Goal: Task Accomplishment & Management: Use online tool/utility

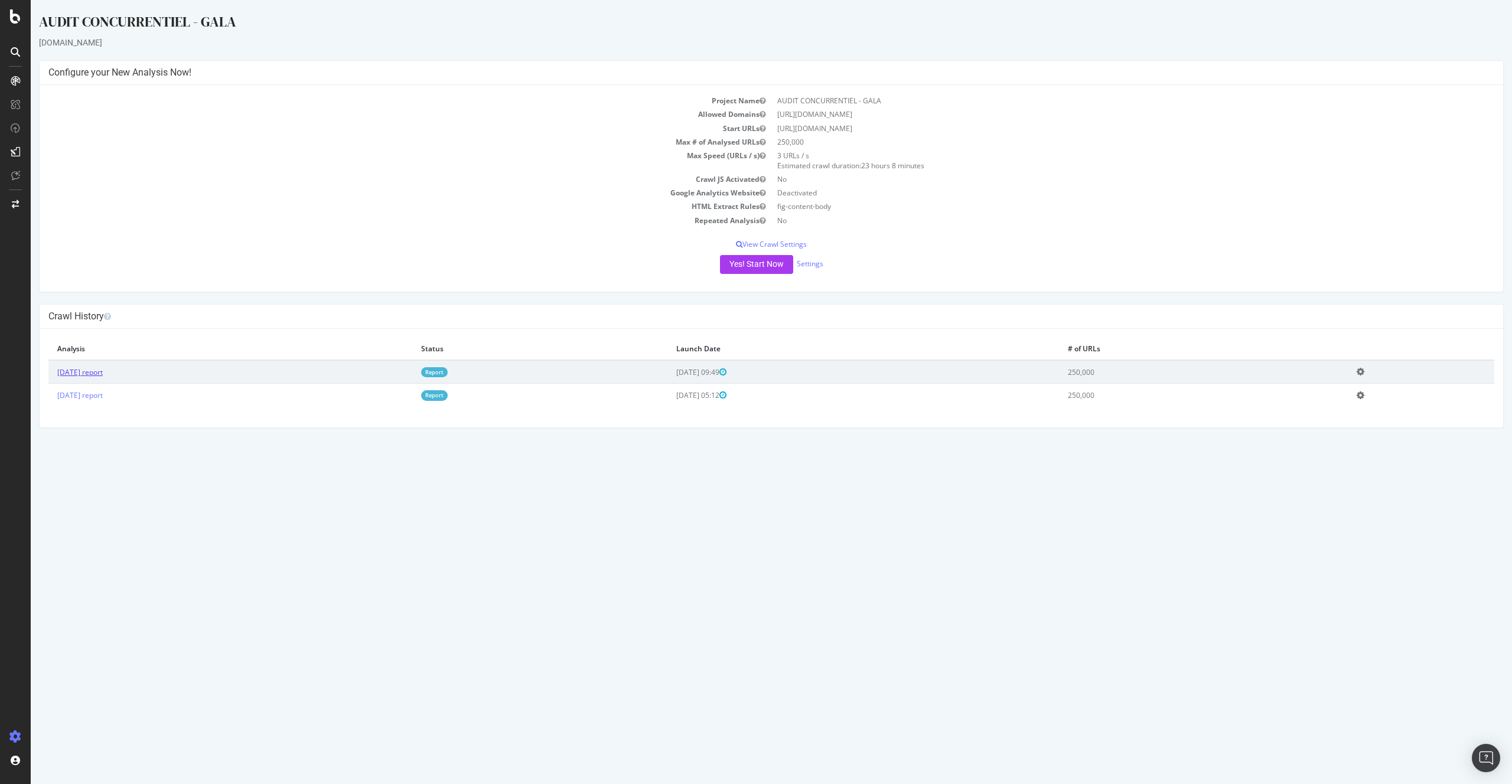
click at [103, 376] on link "[DATE] report" at bounding box center [80, 372] width 46 height 10
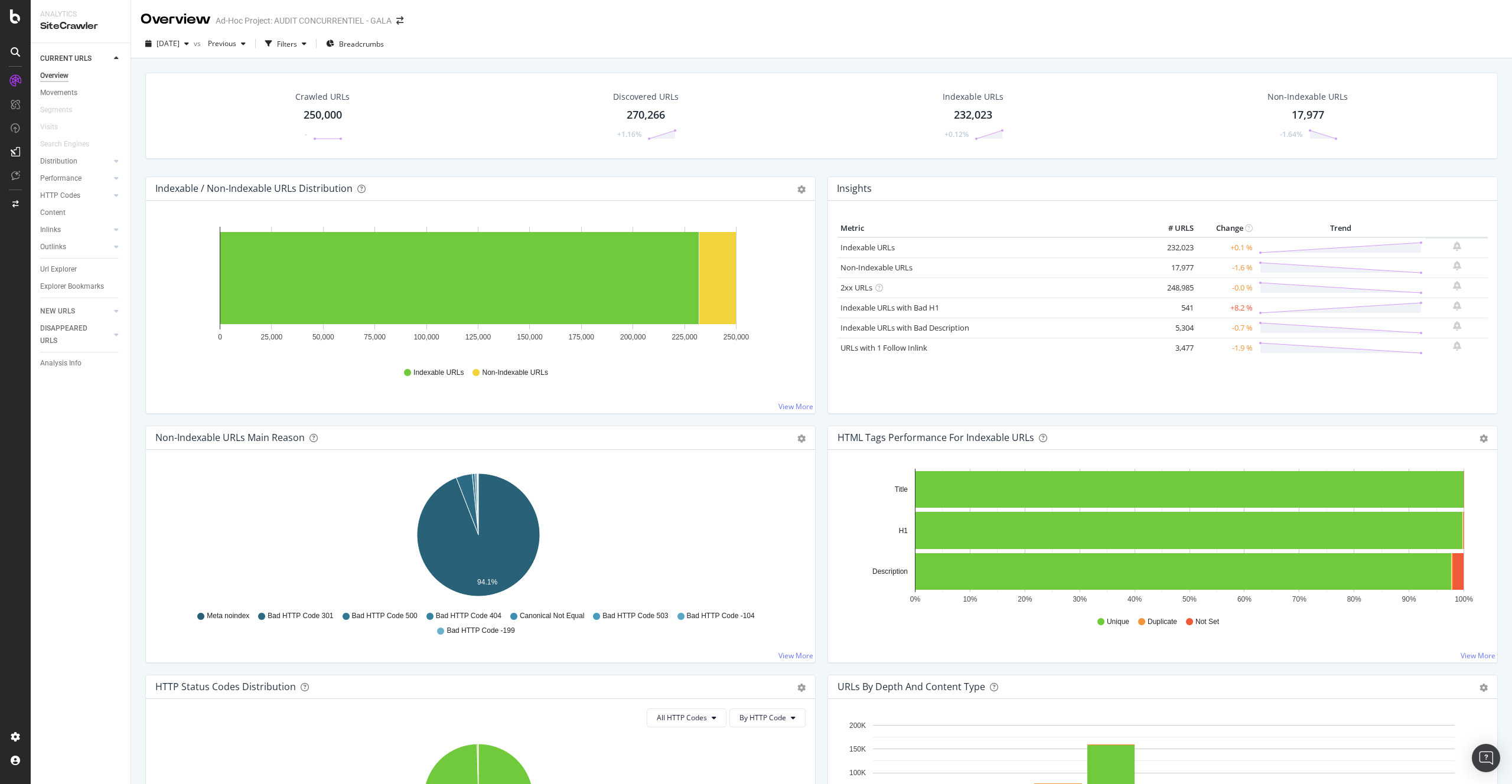
click at [75, 278] on div "Explorer Bookmarks" at bounding box center [85, 286] width 91 height 17
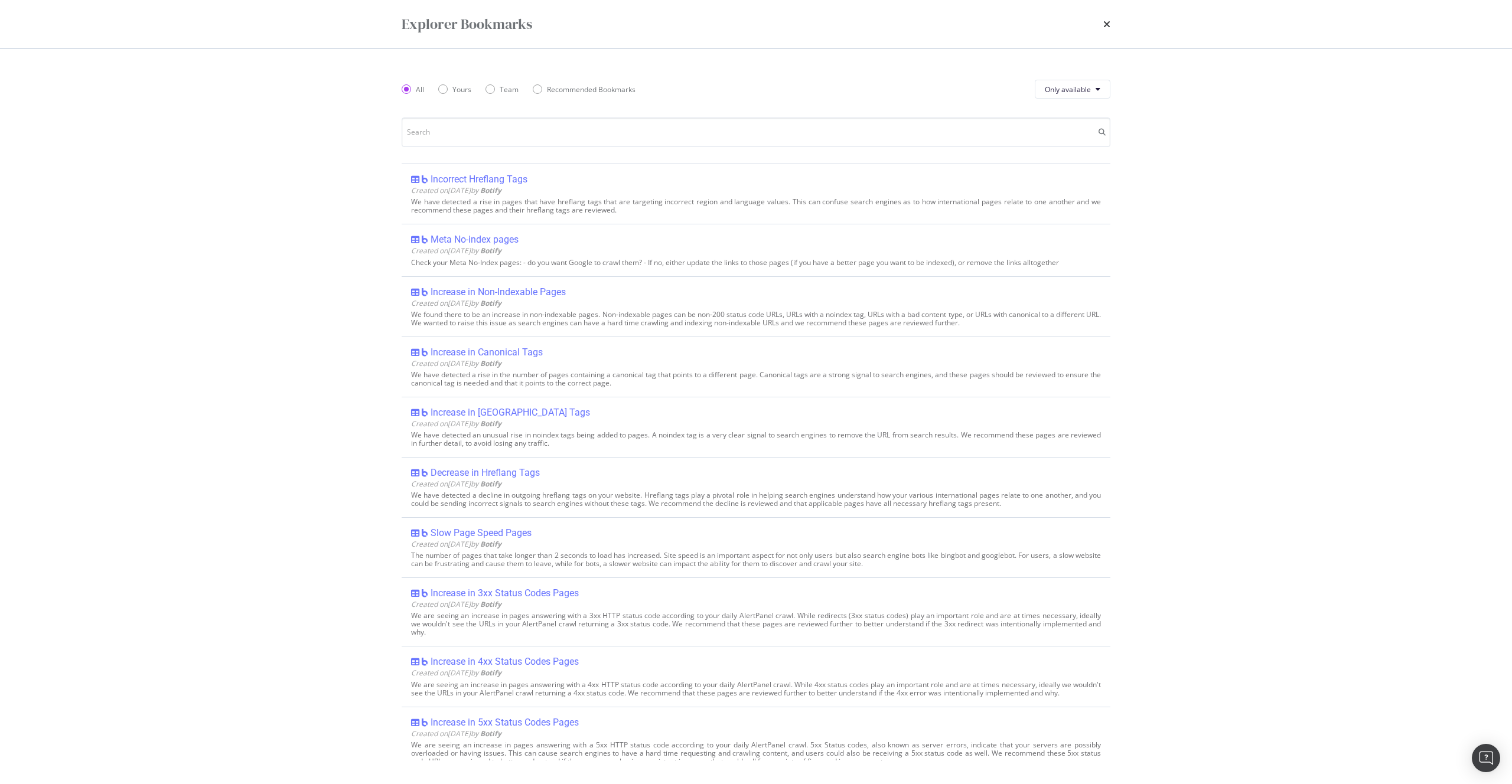
click at [75, 283] on div "Explorer Bookmarks All Yours Team Recommended Bookmarks Only available Incorrec…" at bounding box center [756, 392] width 1512 height 784
click at [1104, 21] on icon "times" at bounding box center [1107, 24] width 7 height 9
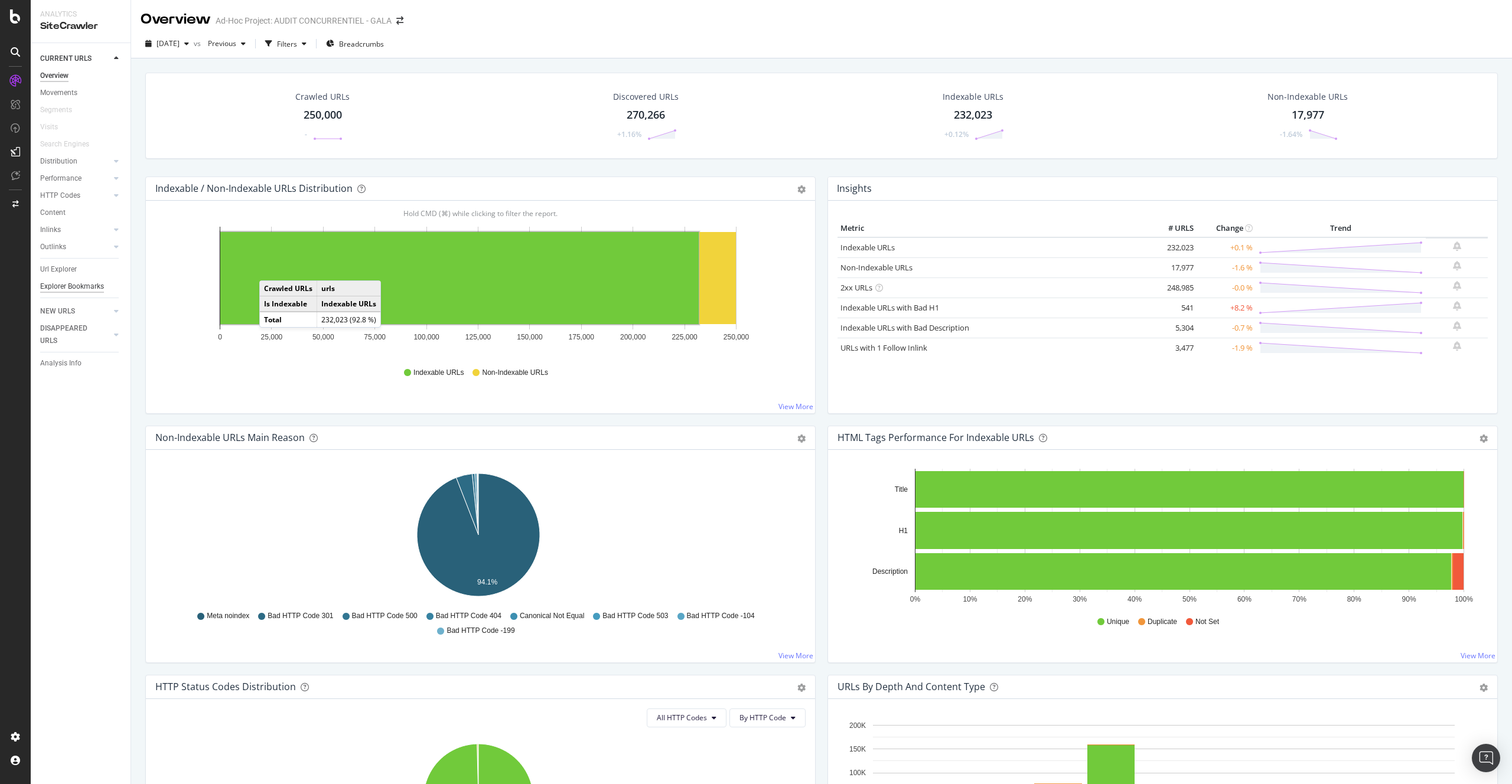
click at [70, 290] on div "Explorer Bookmarks" at bounding box center [72, 286] width 64 height 12
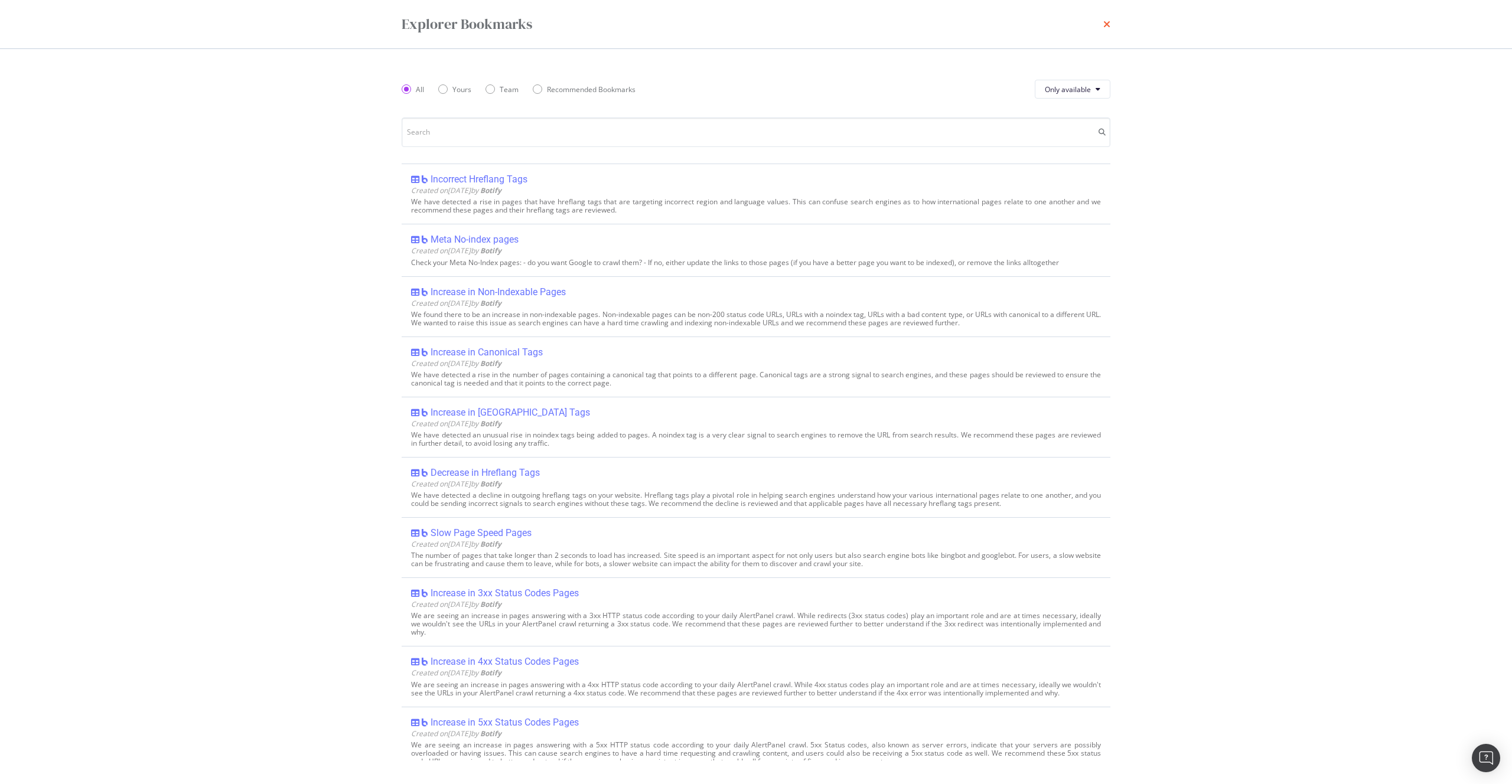
click at [1104, 26] on icon "times" at bounding box center [1107, 24] width 7 height 9
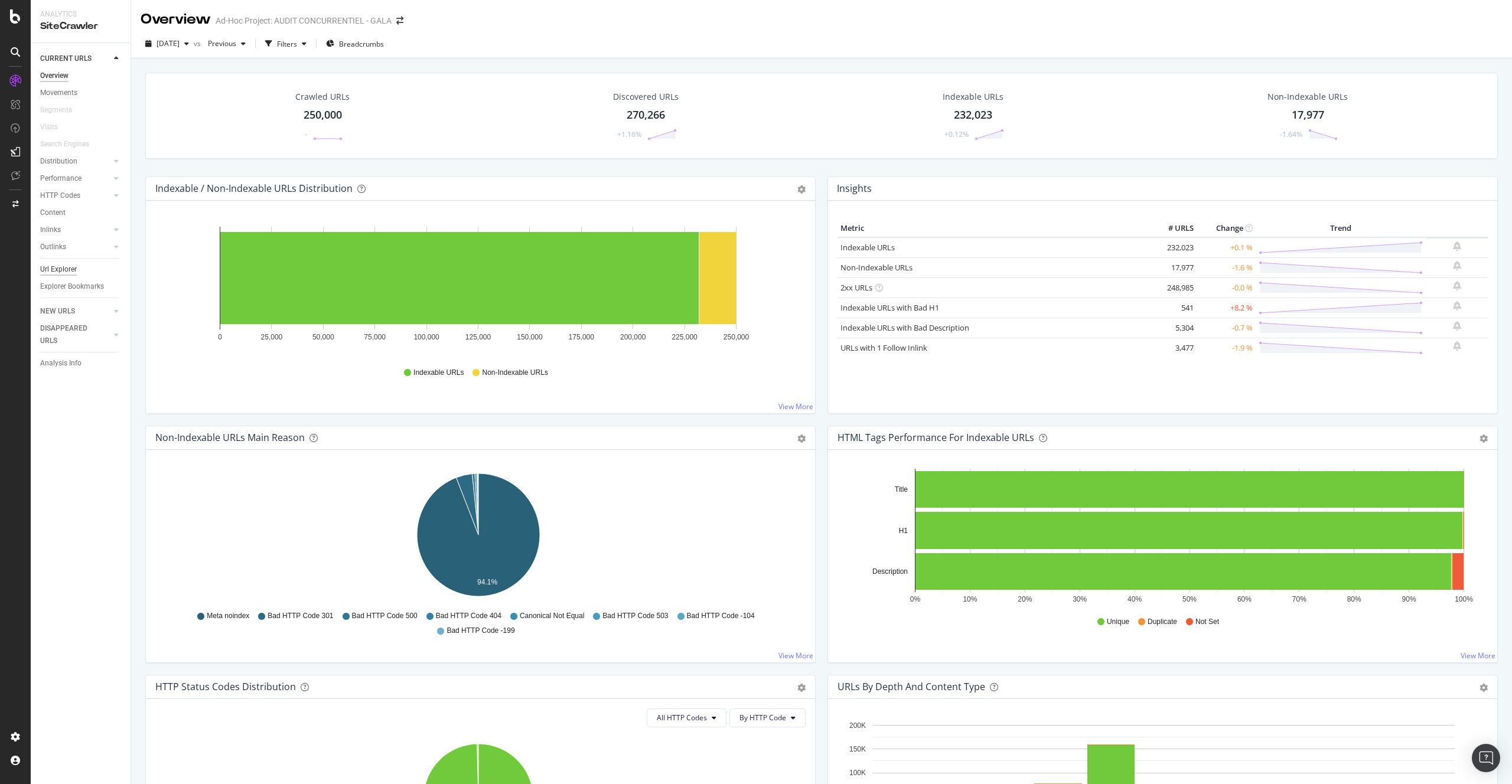
click at [65, 267] on div "Url Explorer" at bounding box center [59, 270] width 37 height 12
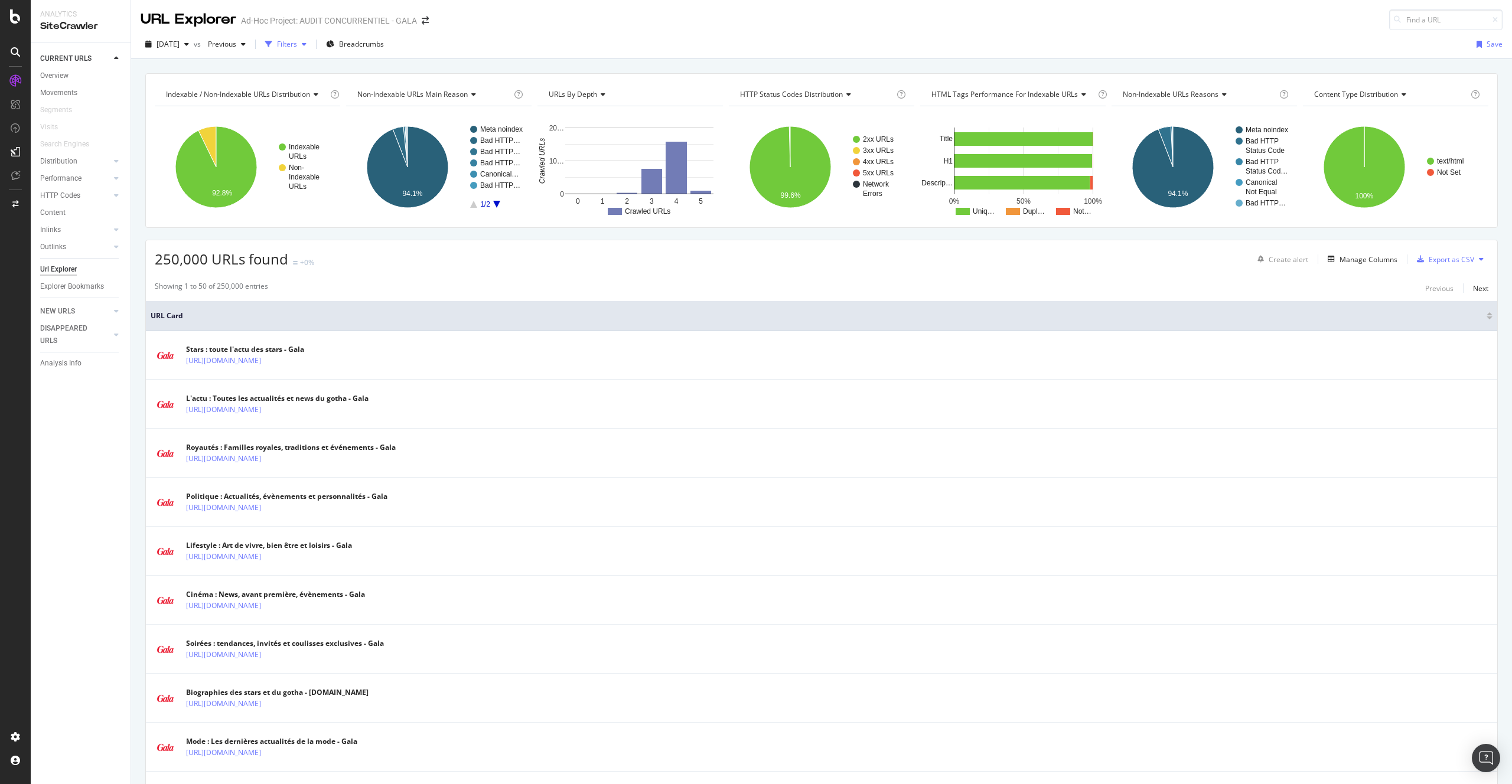
click at [311, 42] on div "button" at bounding box center [304, 43] width 14 height 7
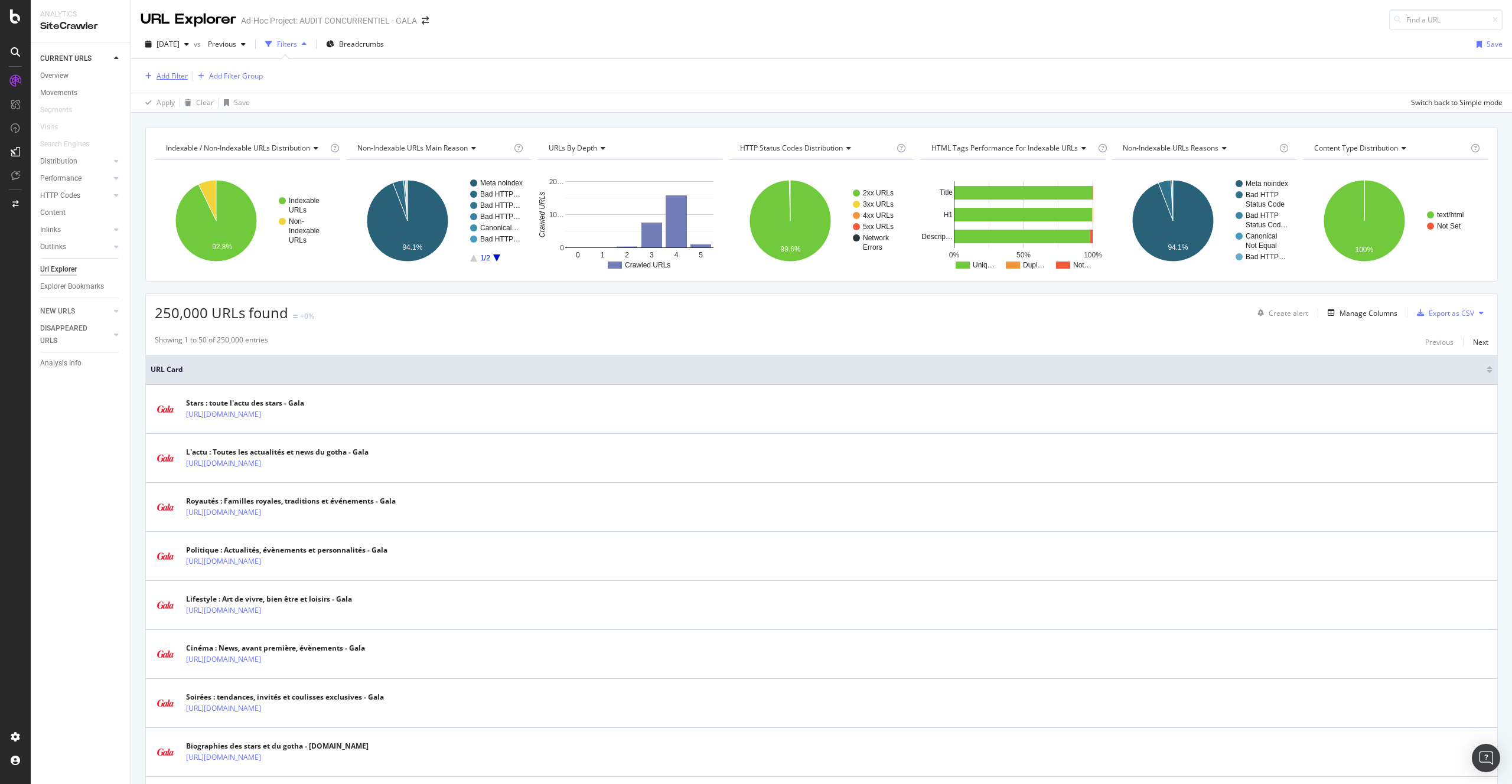
click at [176, 81] on div "Add Filter" at bounding box center [164, 75] width 47 height 13
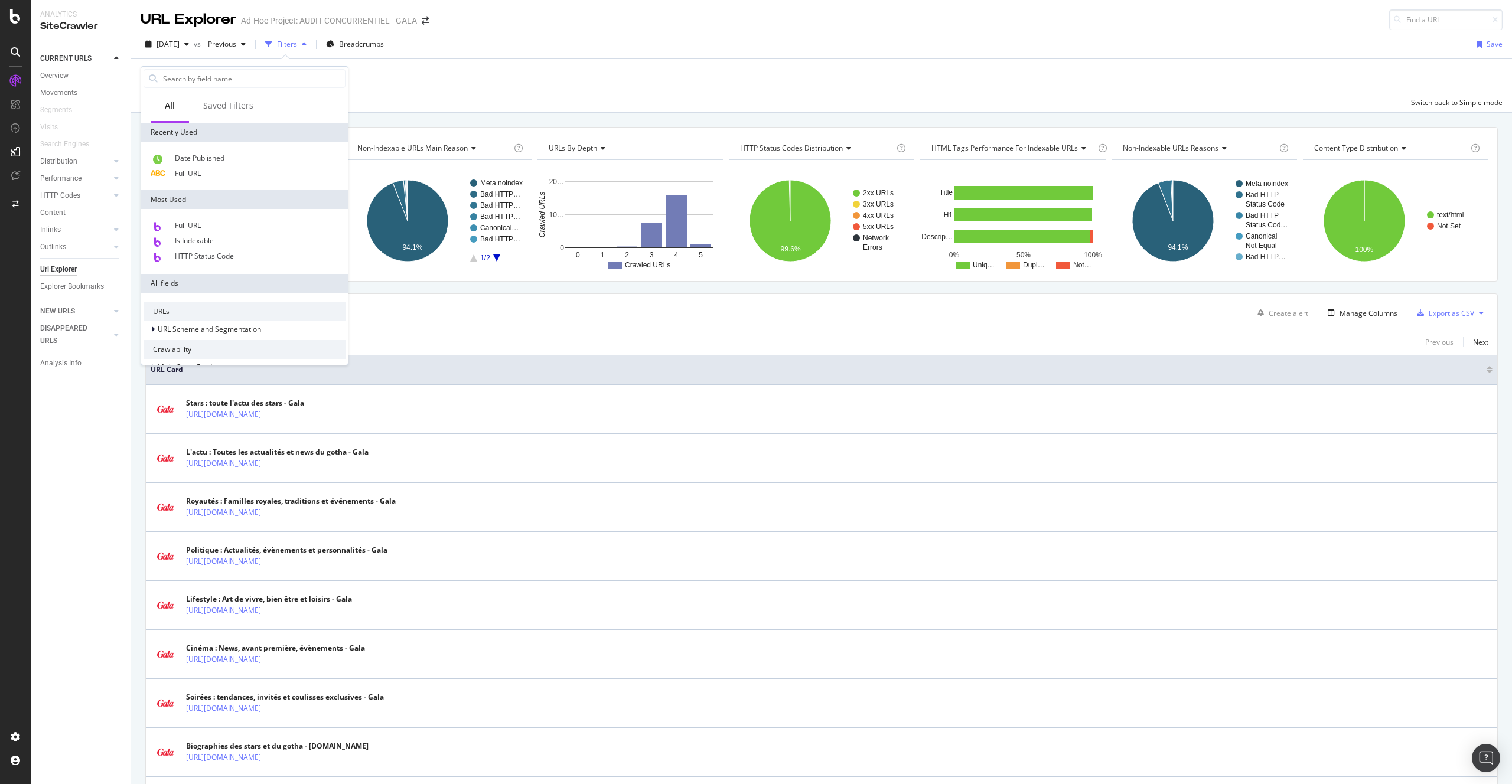
scroll to position [171, 0]
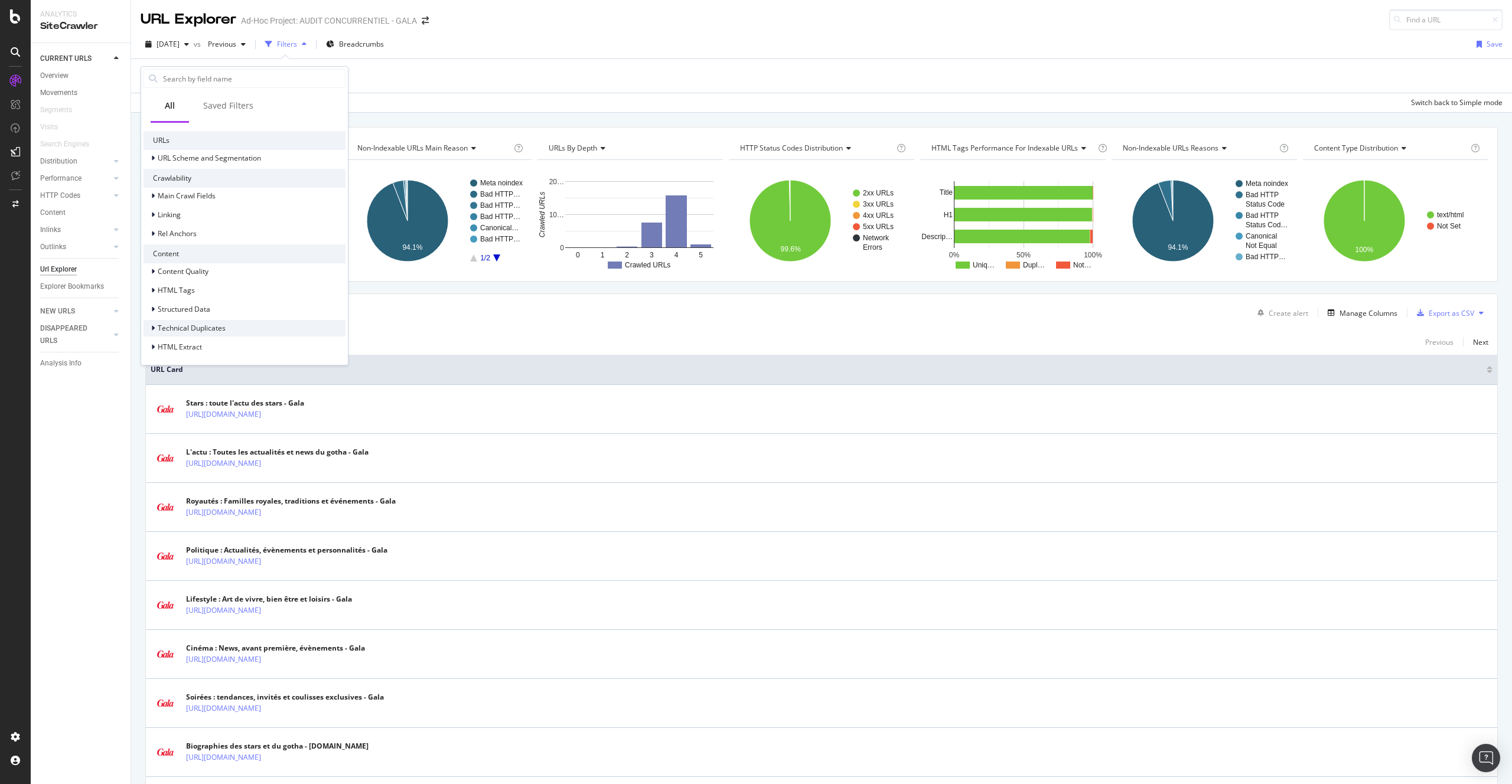
click at [211, 332] on span "Technical Duplicates" at bounding box center [191, 328] width 68 height 10
click at [203, 295] on span "Technical Duplicates" at bounding box center [191, 299] width 68 height 10
click at [203, 311] on span "Structured Data" at bounding box center [184, 309] width 53 height 10
click at [217, 274] on div "Person" at bounding box center [244, 277] width 202 height 17
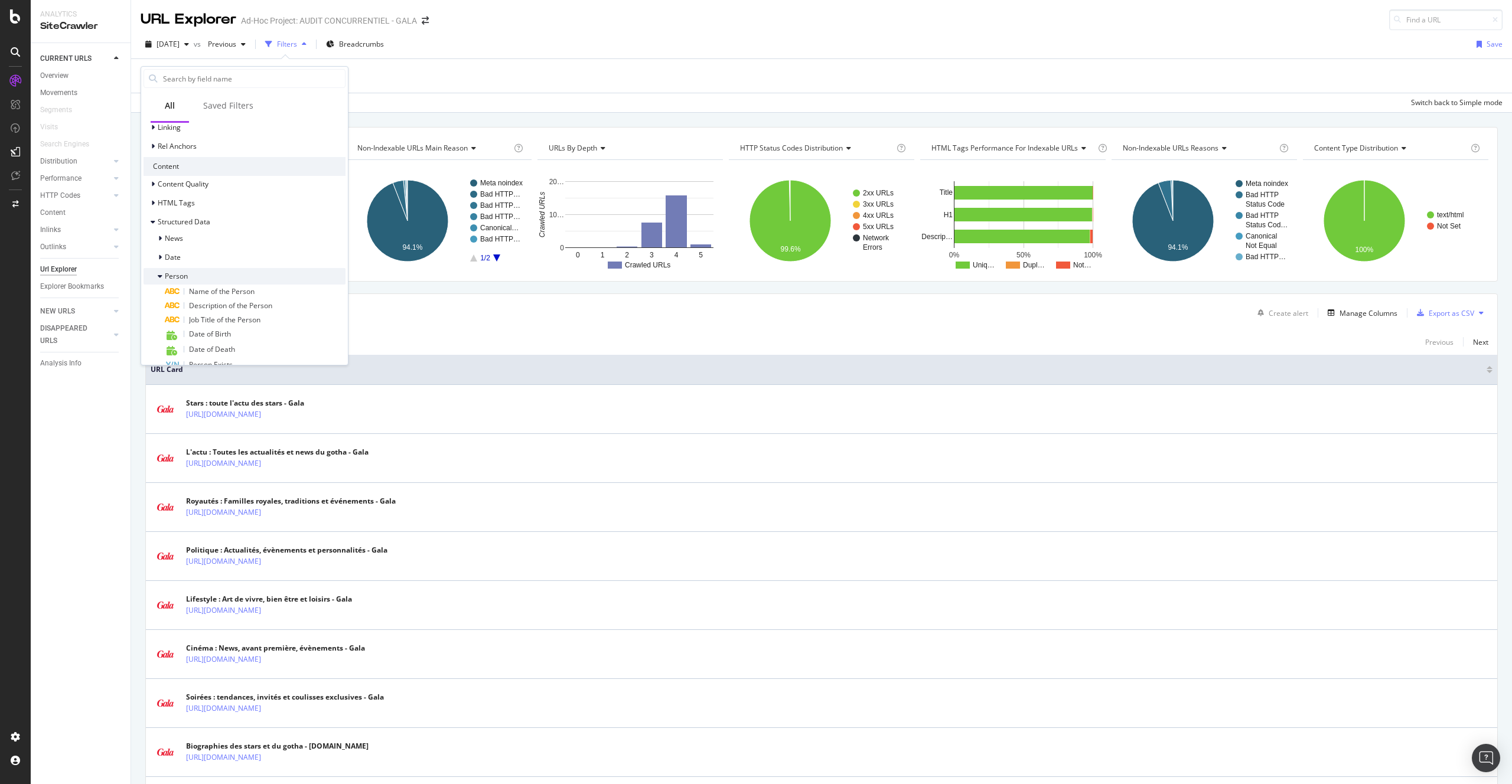
scroll to position [274, 0]
click at [211, 267] on div "Person" at bounding box center [244, 261] width 202 height 17
click at [194, 242] on div "News" at bounding box center [244, 238] width 202 height 17
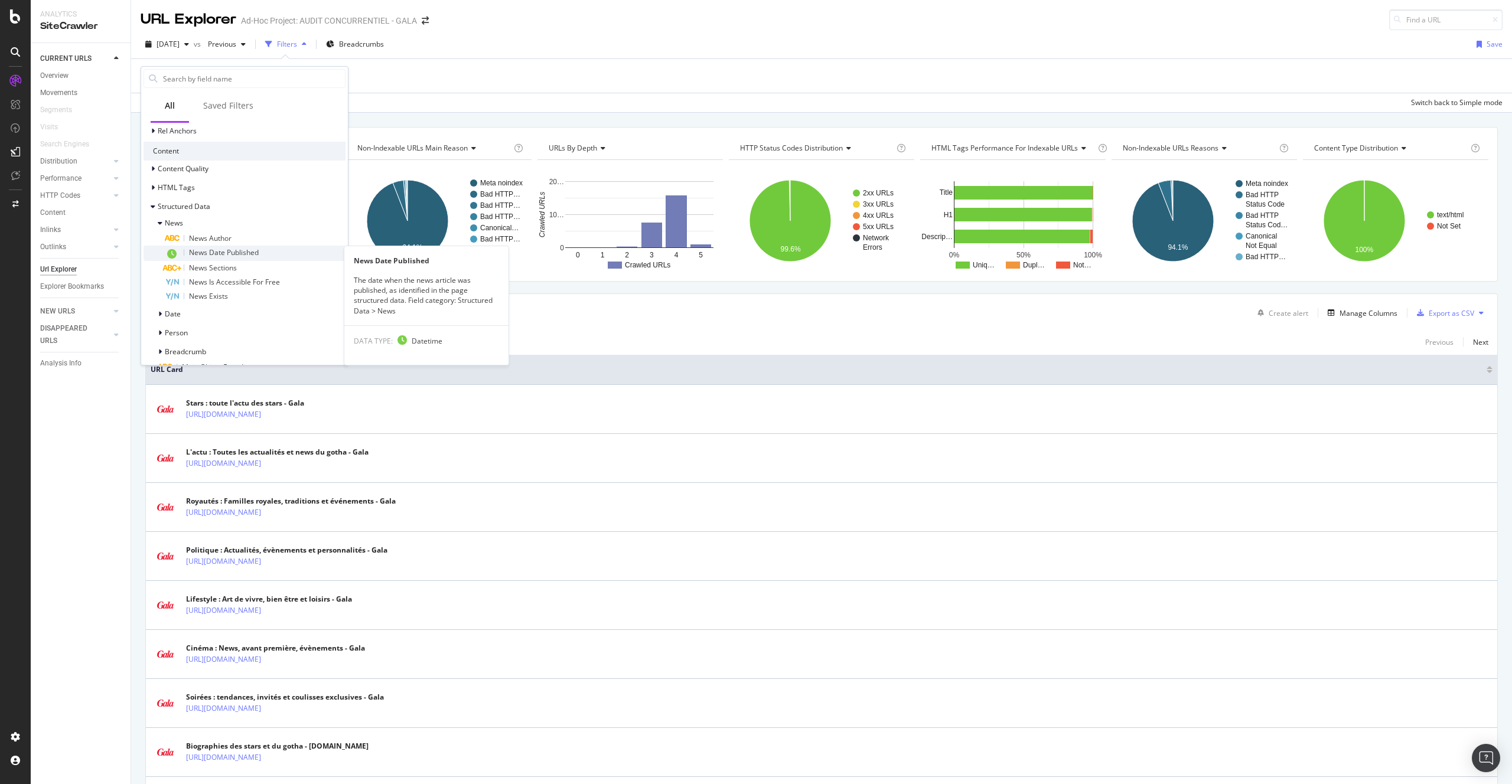
click at [229, 258] on div "News Date Published" at bounding box center [255, 253] width 181 height 15
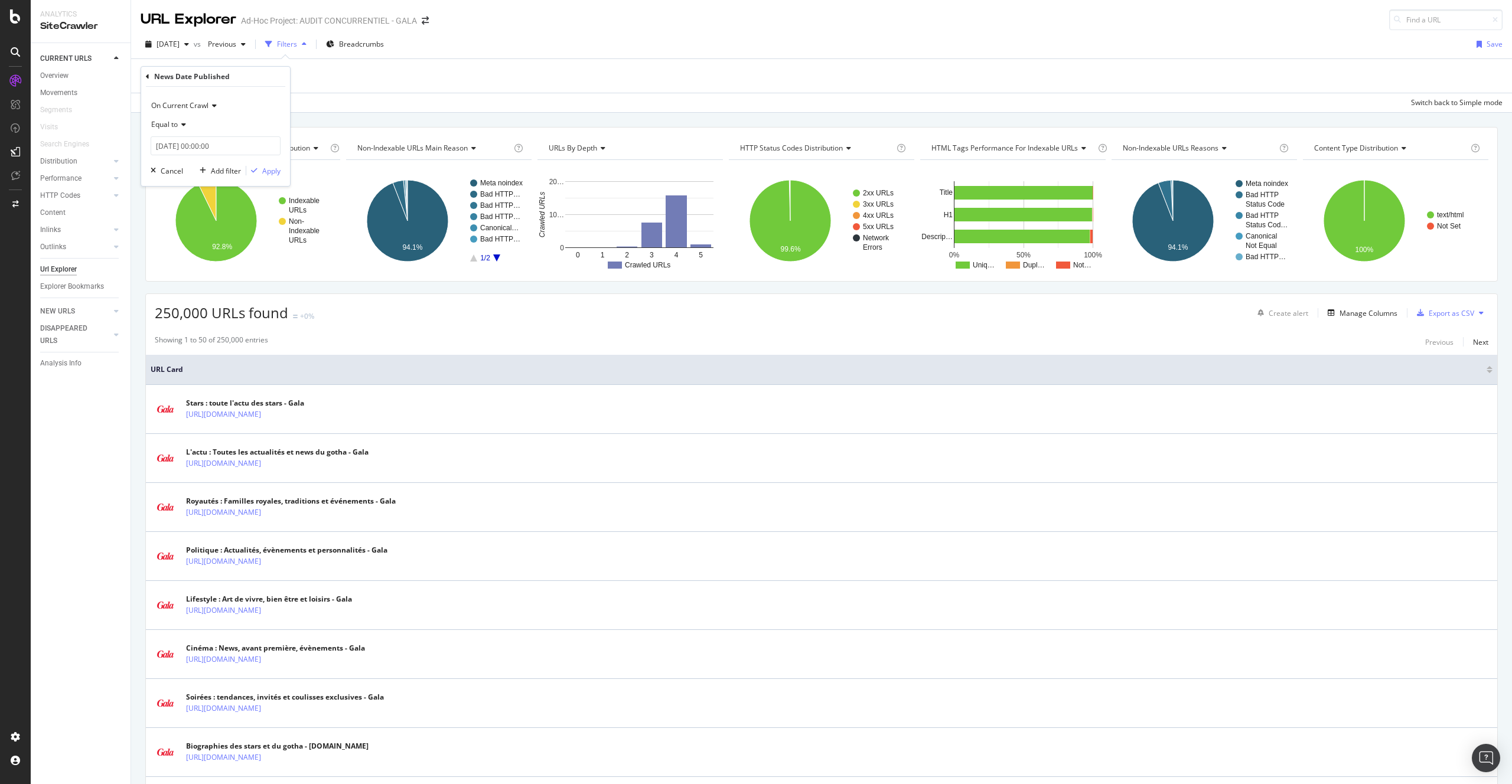
click at [178, 130] on div "Equal to" at bounding box center [216, 124] width 130 height 19
click at [180, 284] on div "Exists" at bounding box center [217, 287] width 127 height 15
click at [272, 154] on div "Apply" at bounding box center [271, 149] width 18 height 10
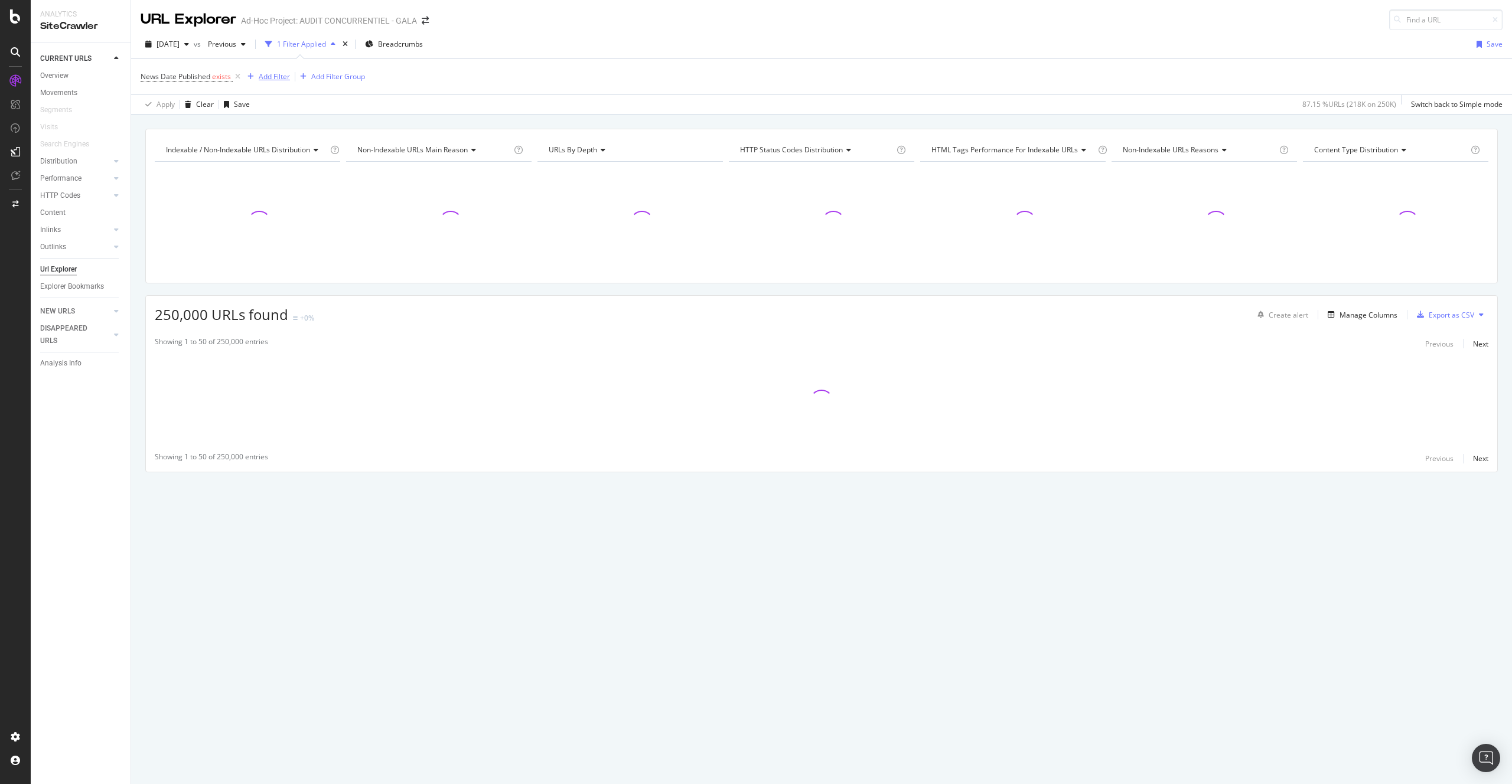
click at [287, 75] on div "Add Filter" at bounding box center [274, 76] width 31 height 10
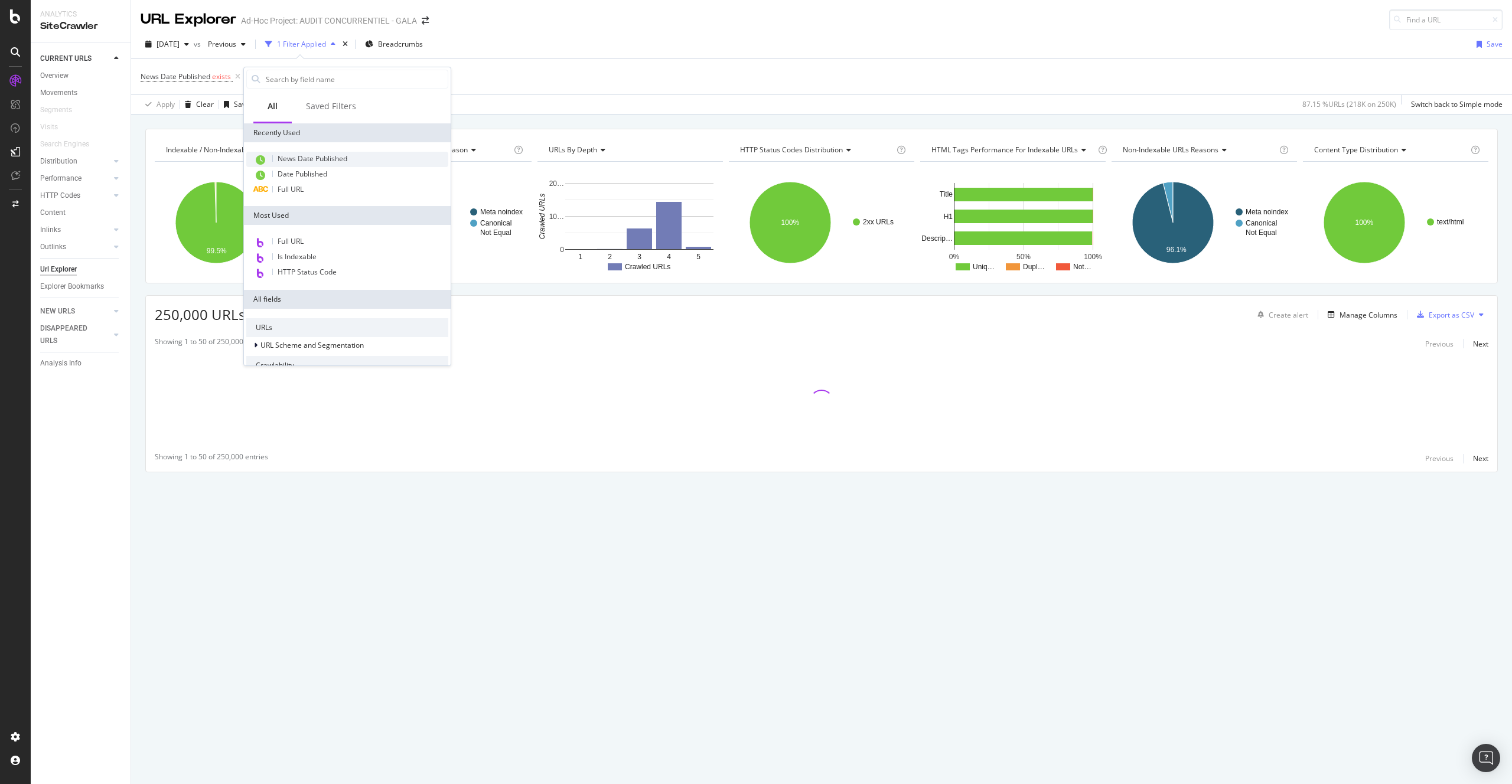
click at [324, 165] on div "News Date Published" at bounding box center [347, 159] width 202 height 15
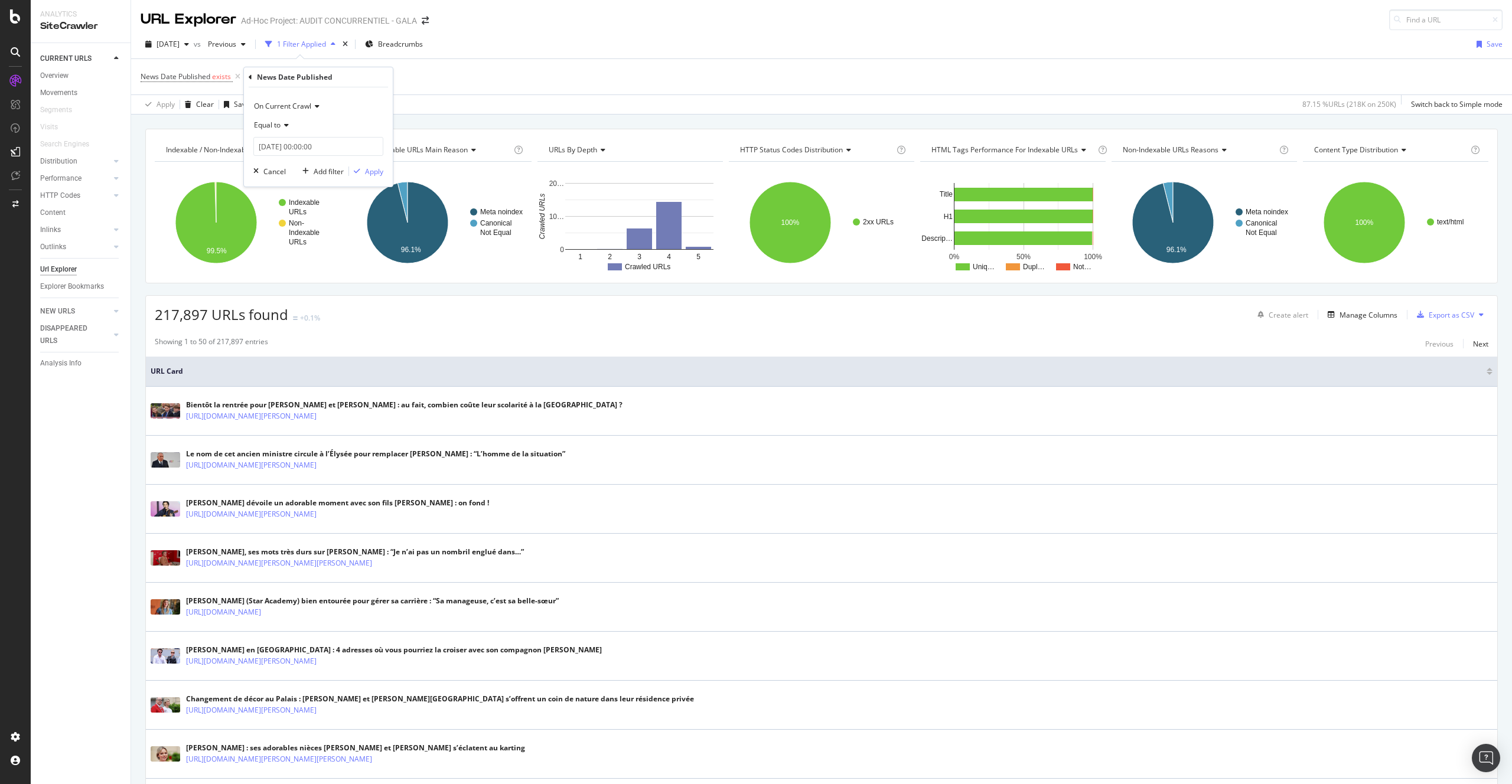
click at [272, 123] on span "Equal to" at bounding box center [267, 124] width 27 height 10
click at [285, 168] on div "After" at bounding box center [319, 165] width 127 height 15
click at [288, 152] on input "[DATE] 00:00:00" at bounding box center [318, 146] width 130 height 19
click at [279, 165] on link at bounding box center [279, 166] width 9 height 20
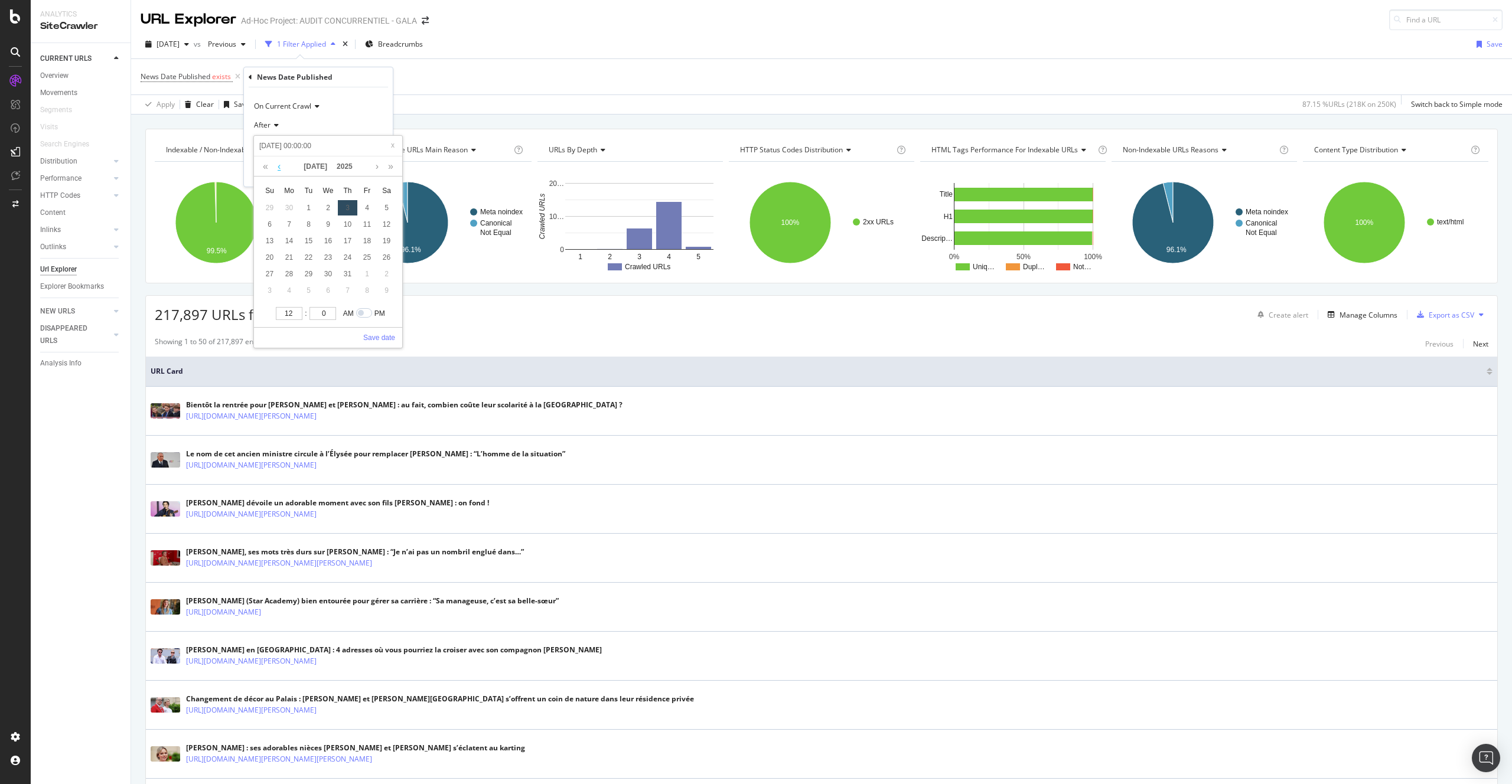
click at [279, 165] on link at bounding box center [279, 166] width 9 height 20
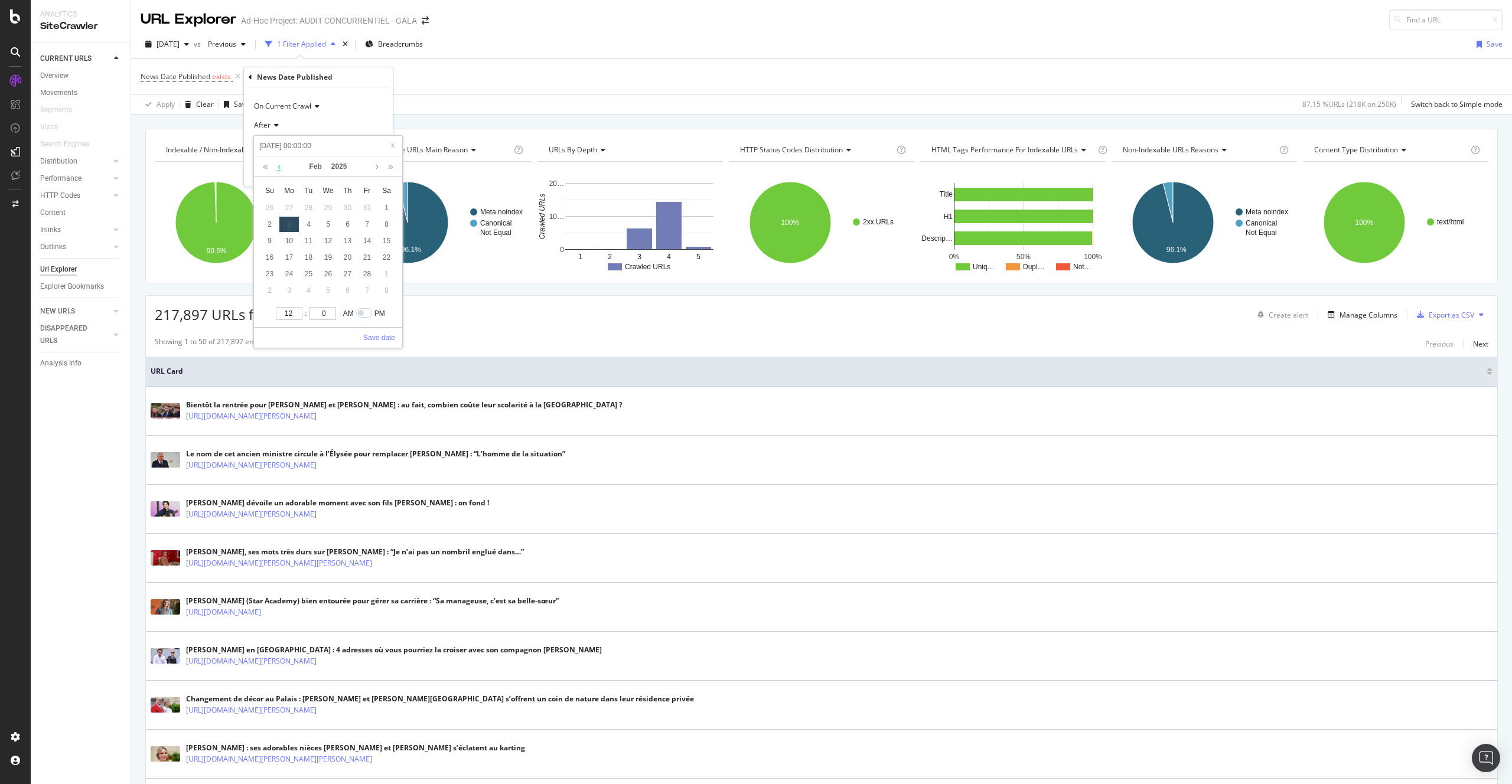
click at [279, 165] on link at bounding box center [279, 166] width 9 height 20
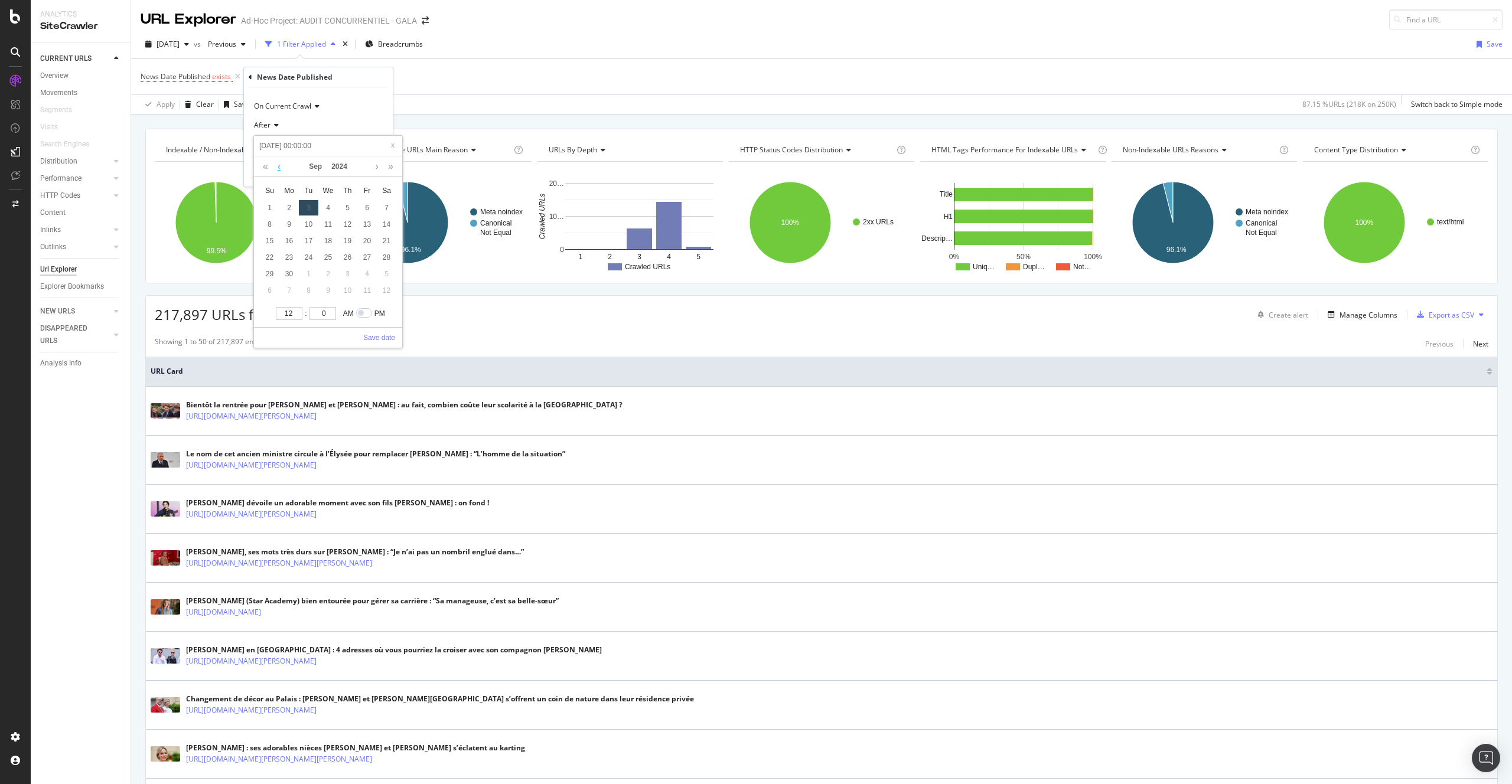
click at [279, 165] on link at bounding box center [279, 166] width 9 height 20
click at [374, 170] on link at bounding box center [377, 166] width 9 height 20
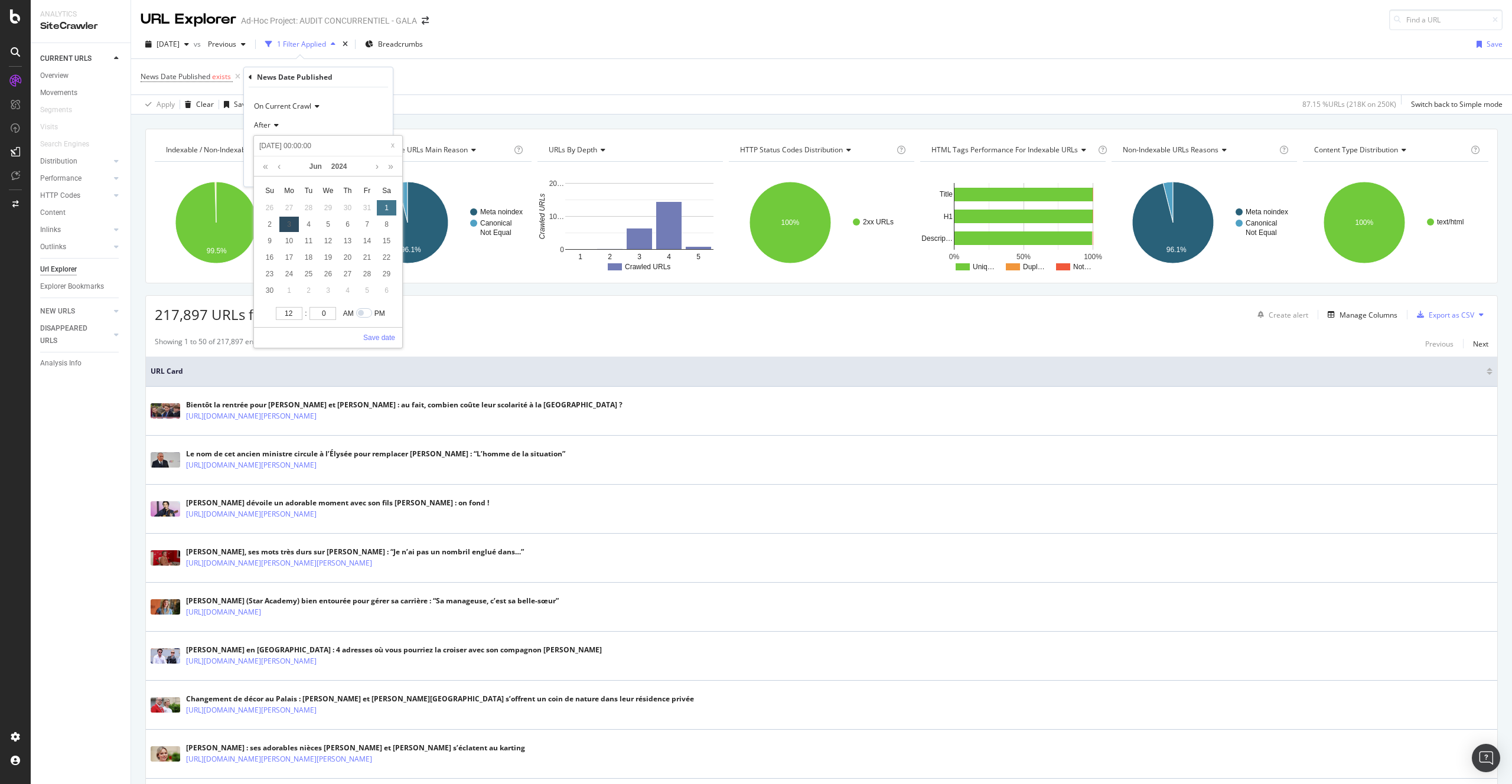
click at [386, 204] on div "1" at bounding box center [386, 208] width 20 height 15
type input "[DATE] 00:00:00"
click at [384, 212] on div "1" at bounding box center [386, 208] width 20 height 15
type input "[DATE] 00:00:00"
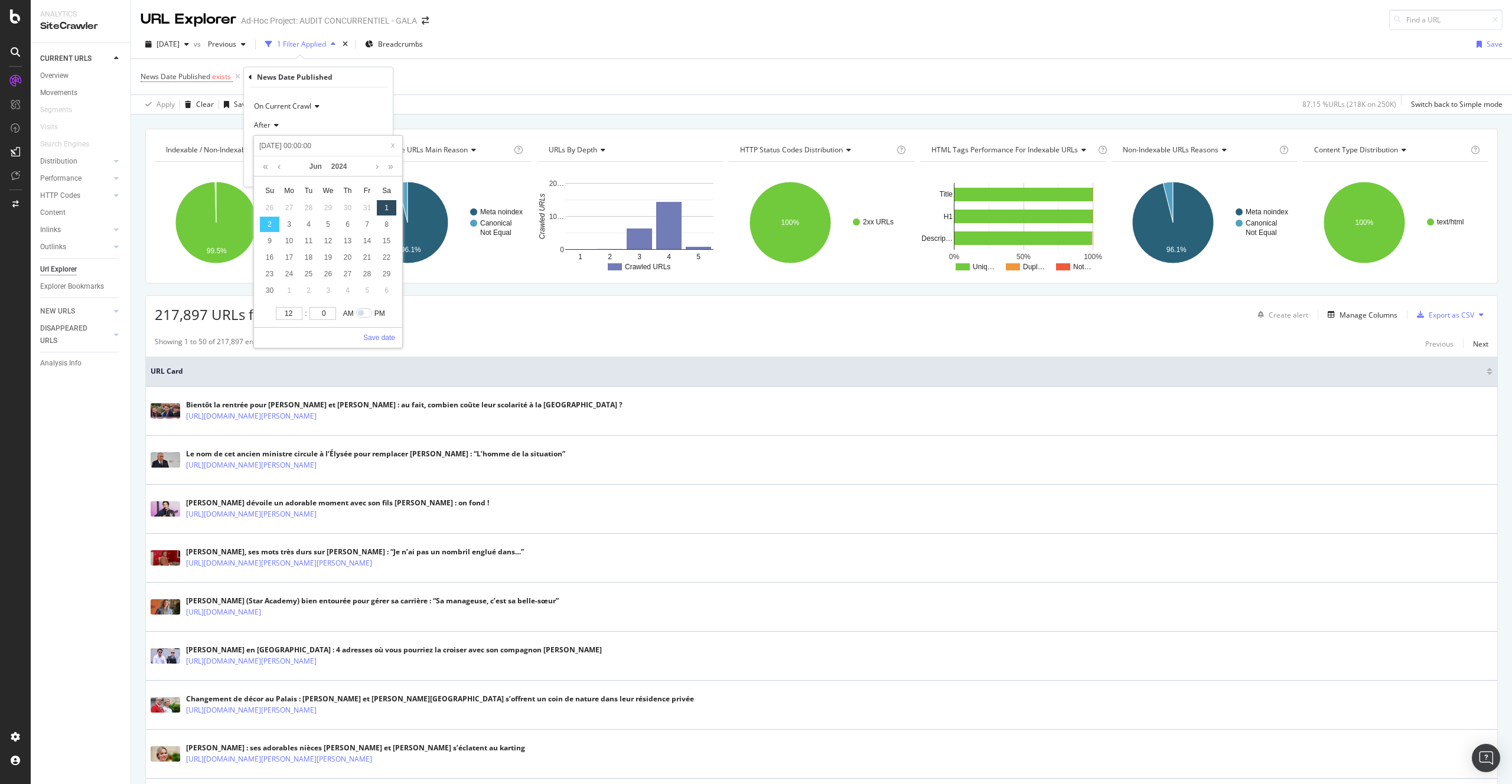
type input "[DATE] 00:00:00"
click at [386, 338] on link "Save date" at bounding box center [380, 338] width 32 height 11
click at [367, 170] on div "Apply" at bounding box center [374, 171] width 18 height 10
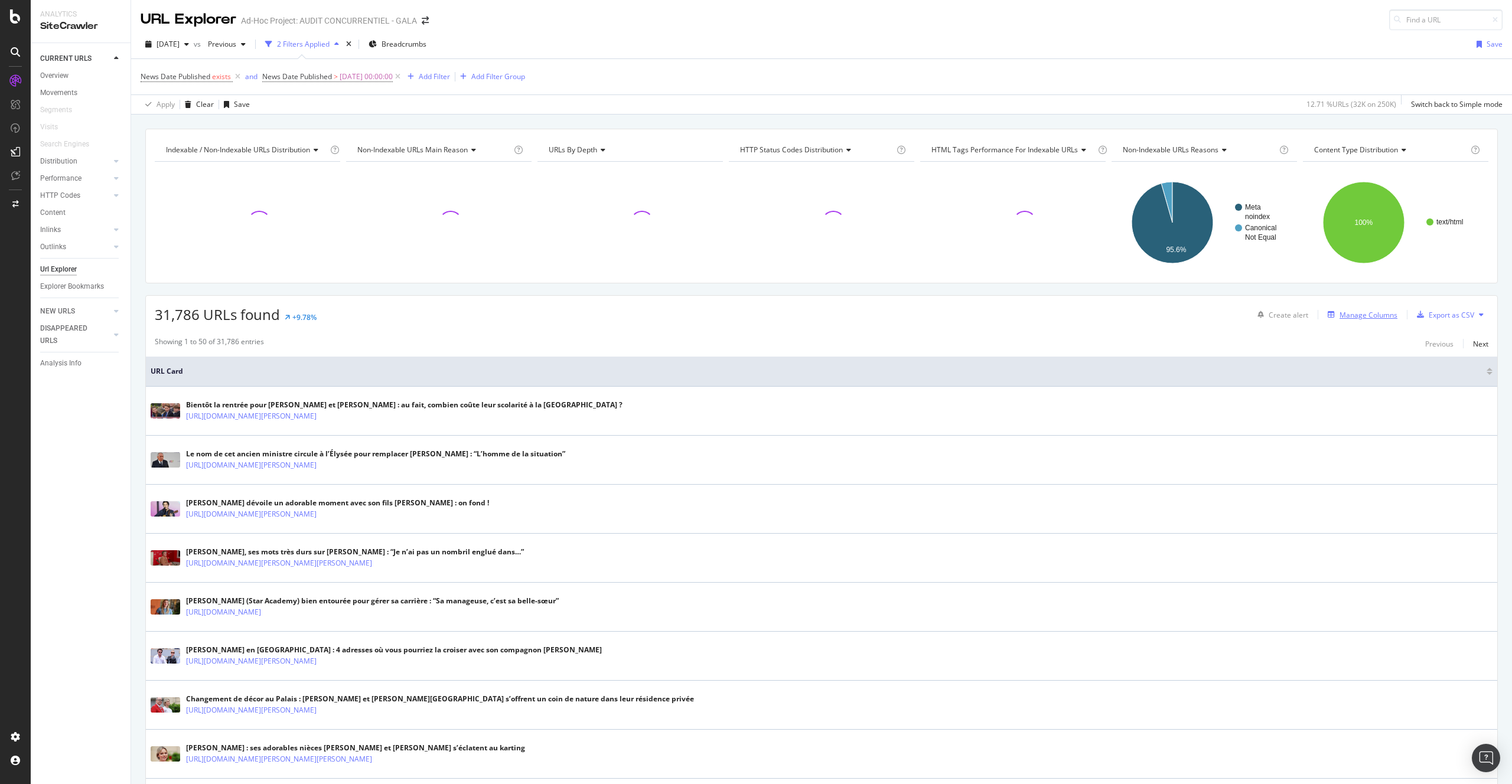
click at [1350, 318] on div "Manage Columns" at bounding box center [1369, 315] width 58 height 10
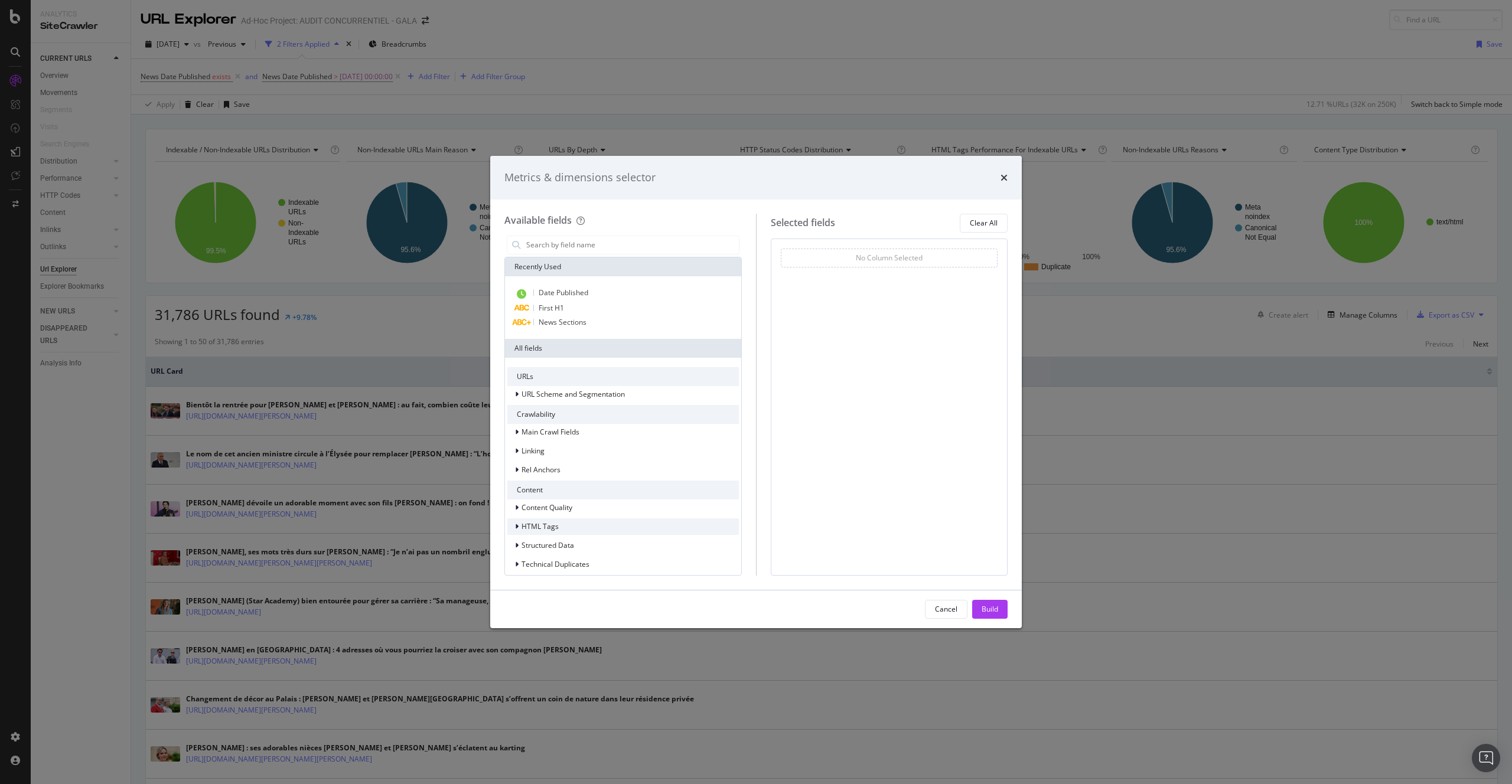
scroll to position [26, 0]
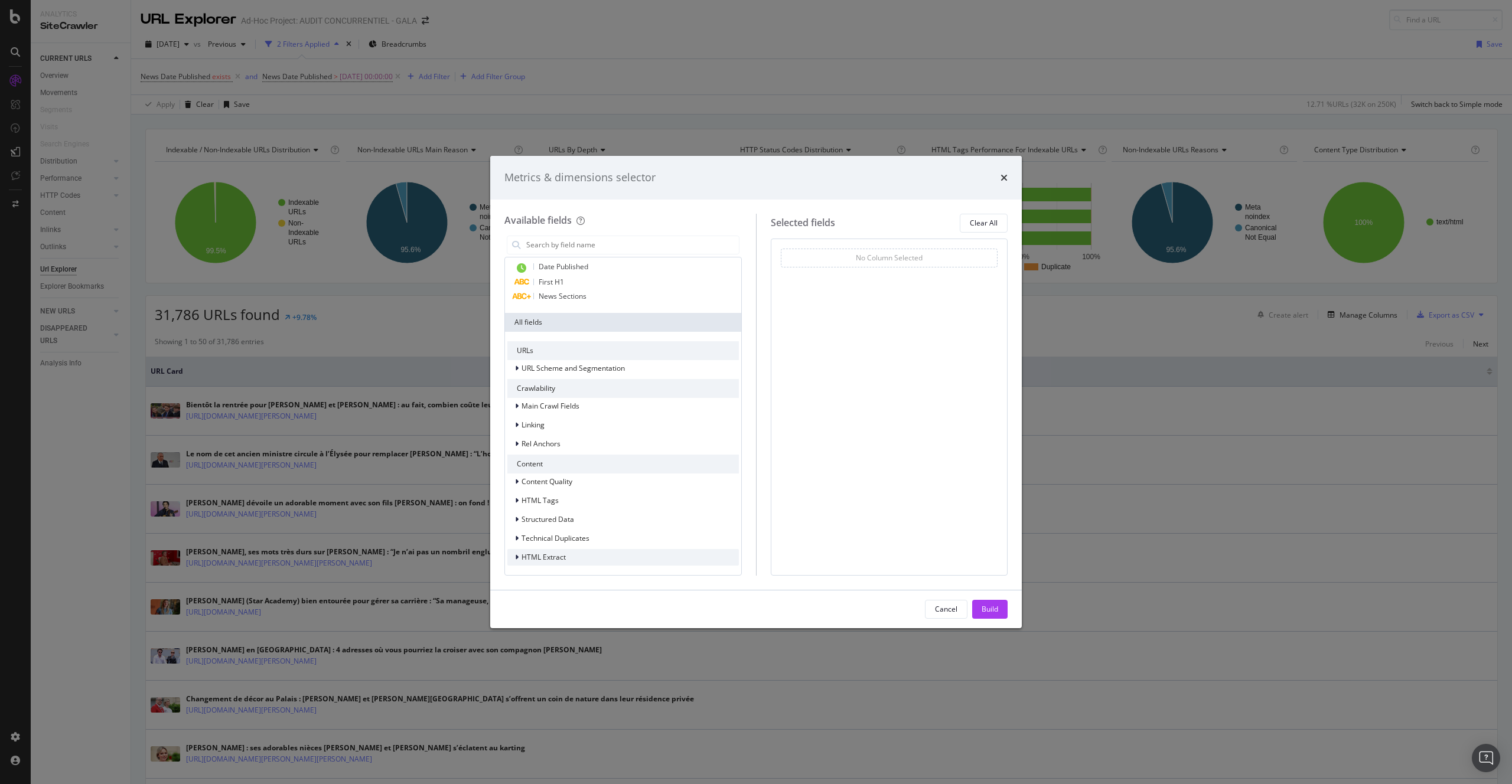
click at [562, 554] on span "HTML Extract" at bounding box center [543, 557] width 44 height 10
click at [586, 560] on span "fig-content-body" at bounding box center [572, 558] width 54 height 10
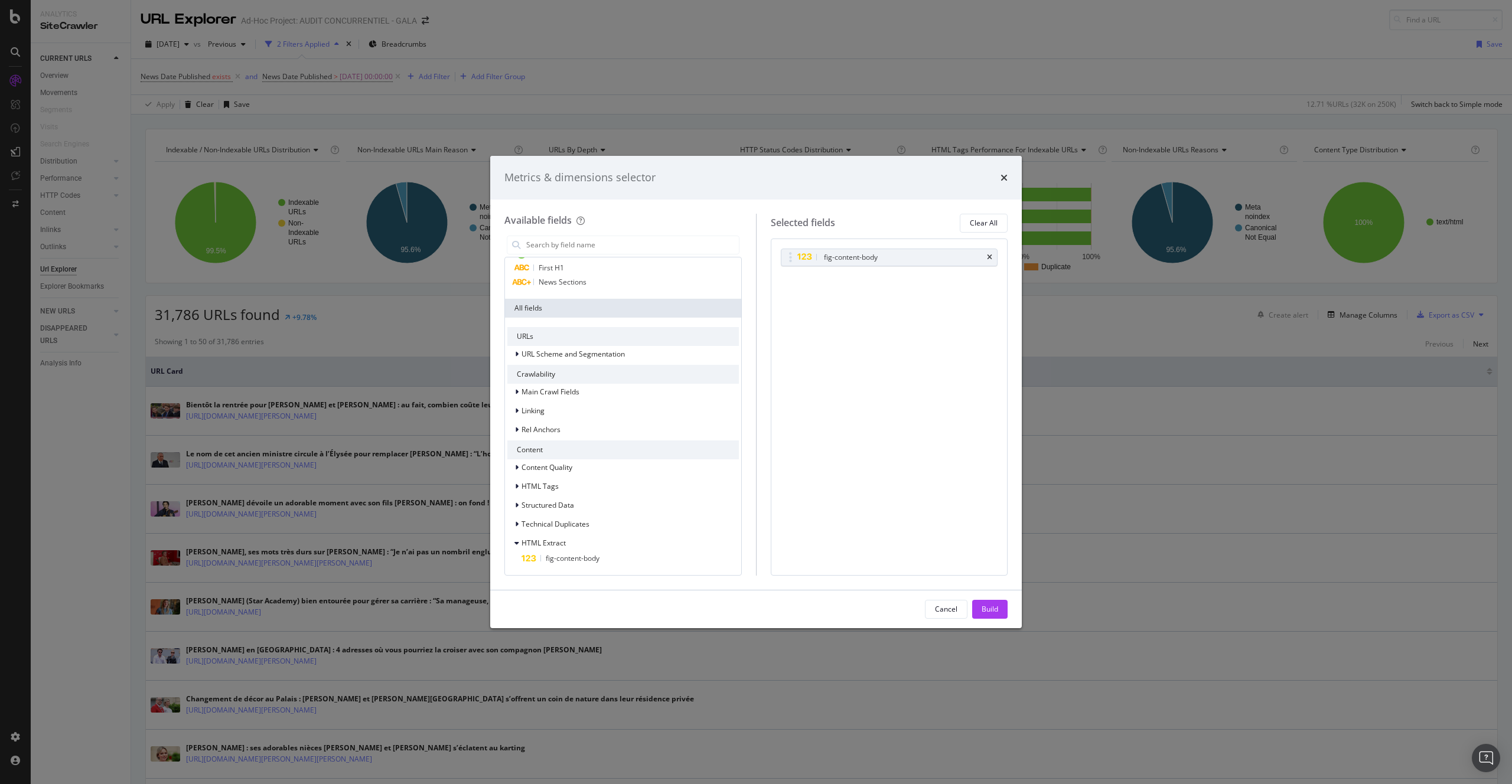
click at [1009, 608] on div "Cancel Build" at bounding box center [756, 610] width 532 height 38
click at [991, 608] on div "Build" at bounding box center [990, 609] width 17 height 10
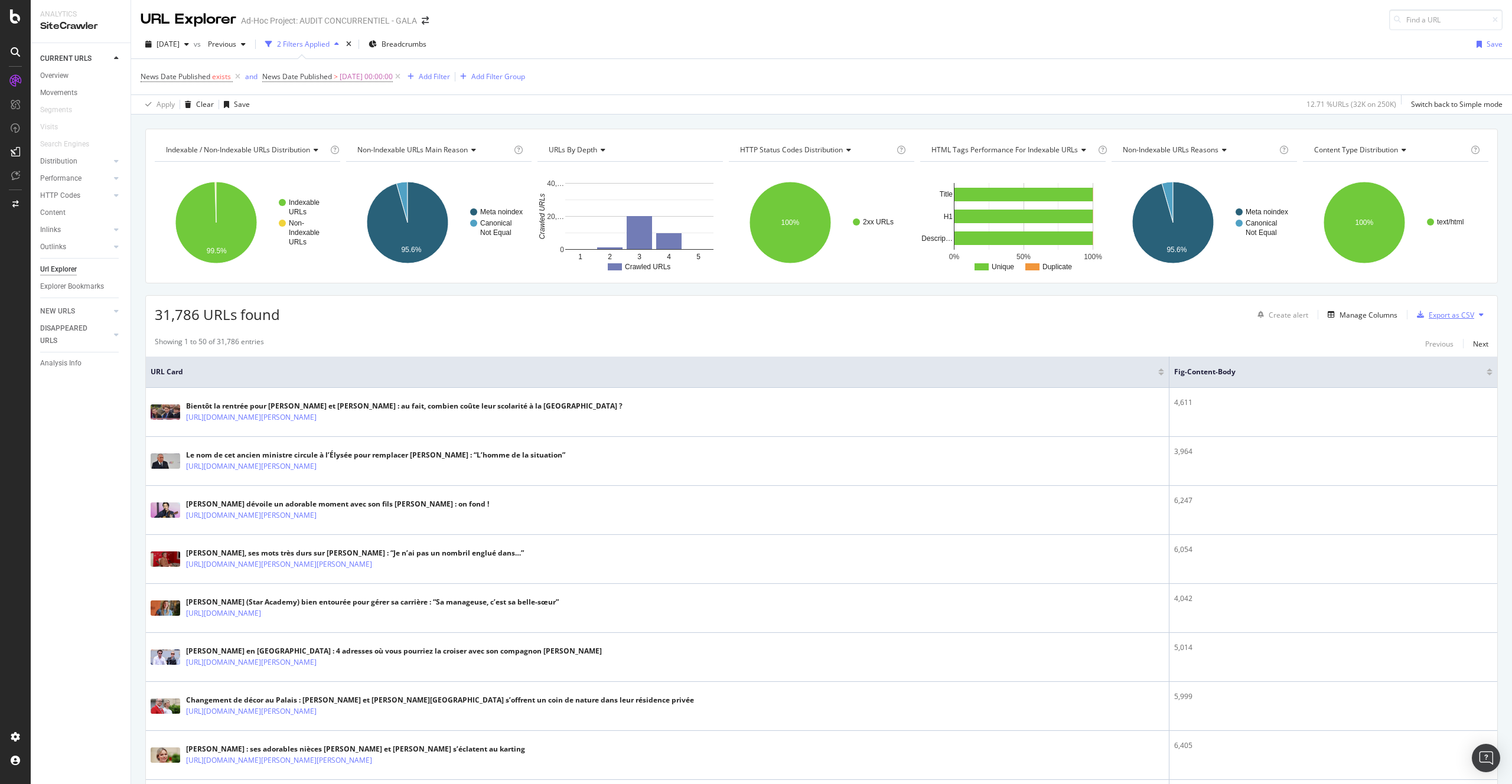
click at [1444, 313] on div "Export as CSV" at bounding box center [1452, 315] width 46 height 10
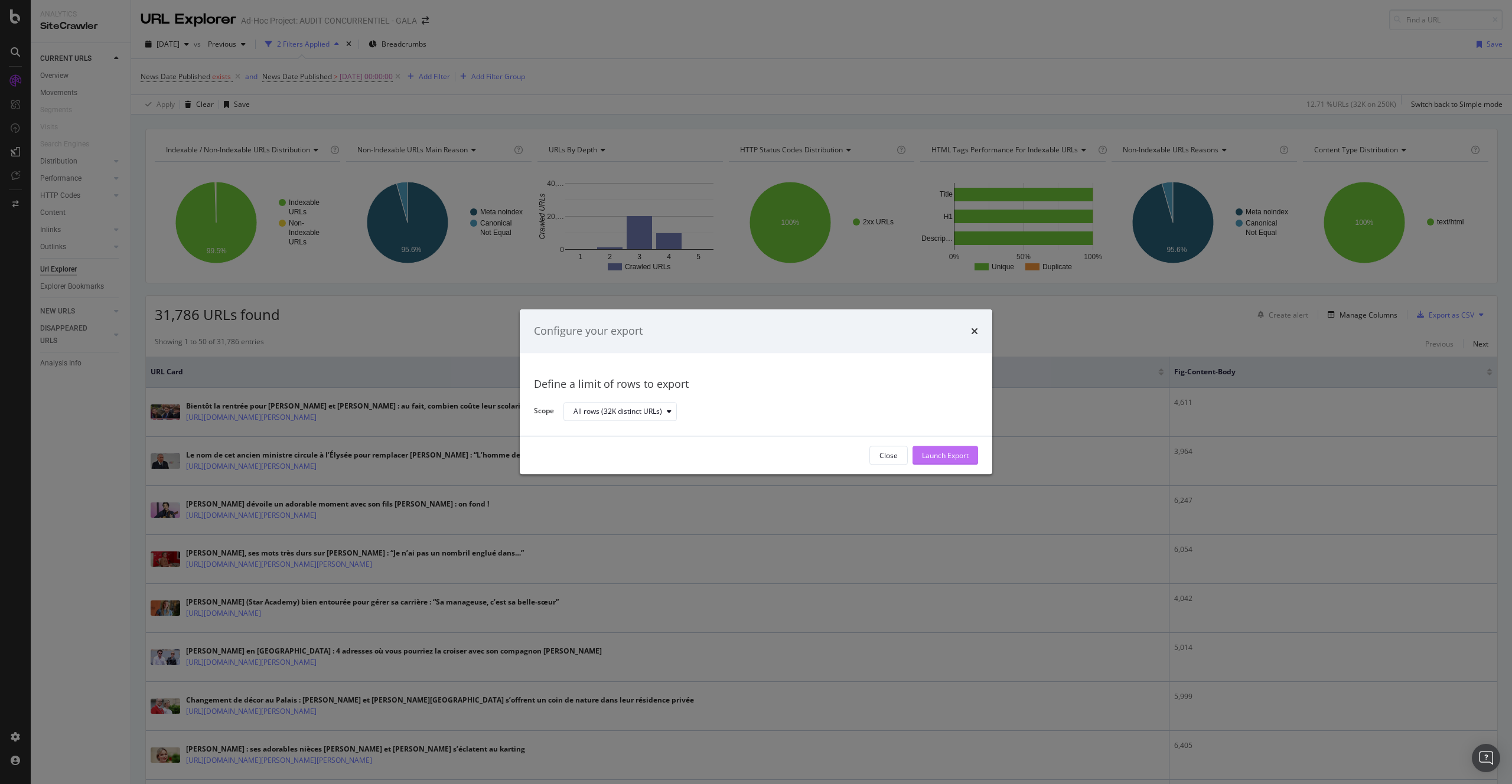
click at [928, 456] on div "Launch Export" at bounding box center [945, 455] width 46 height 10
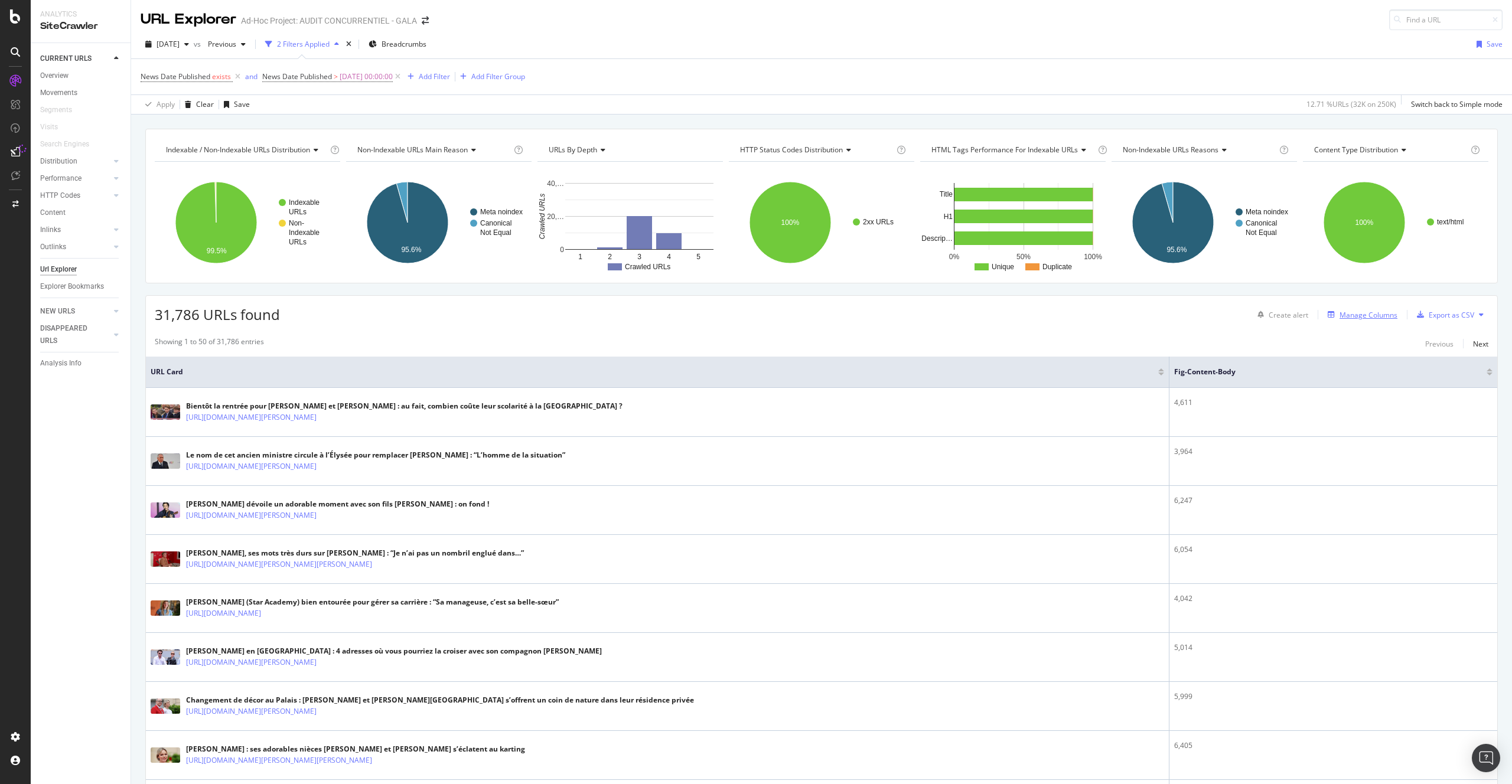
click at [1369, 315] on div "Manage Columns" at bounding box center [1369, 315] width 58 height 10
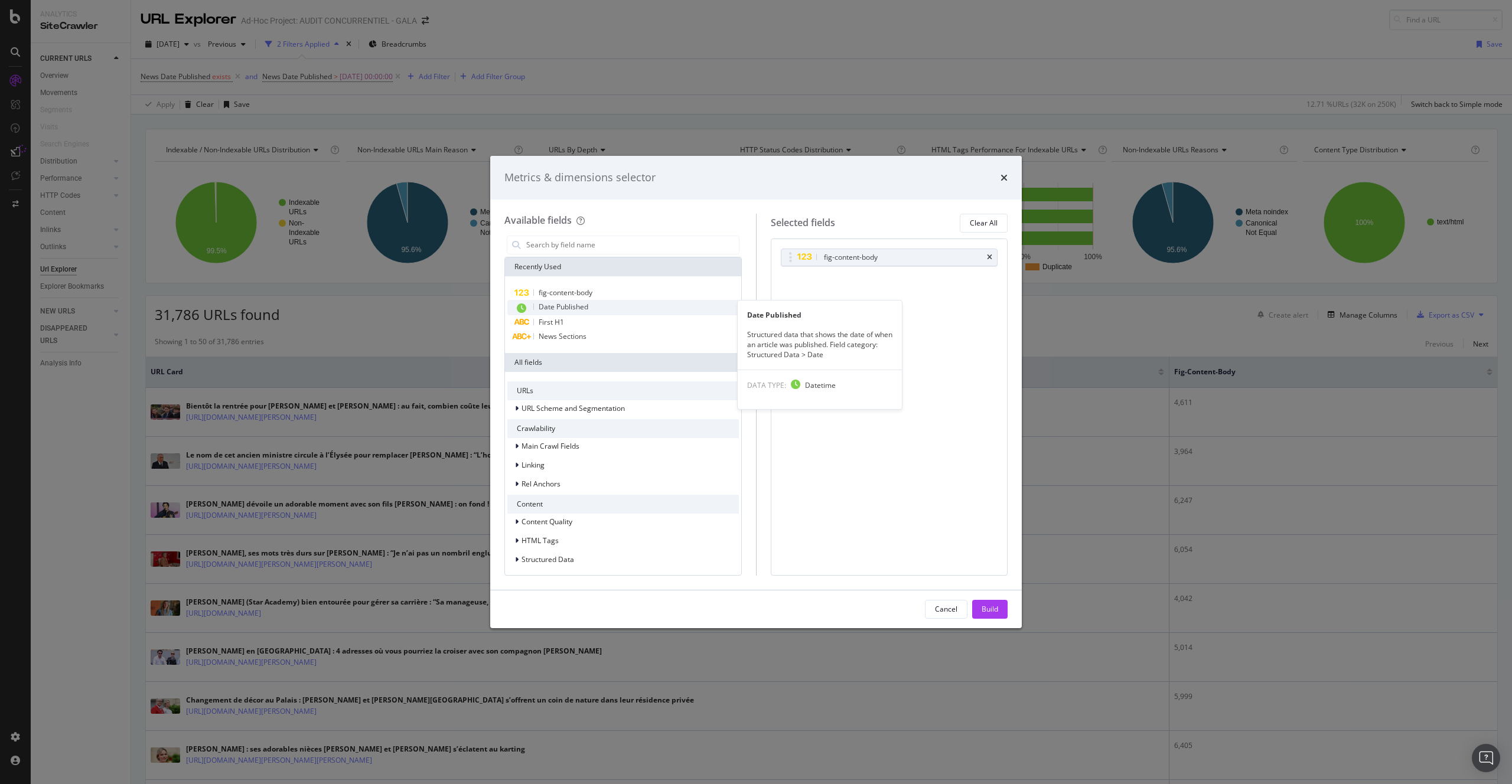
click at [605, 309] on div "Date Published" at bounding box center [623, 308] width 232 height 15
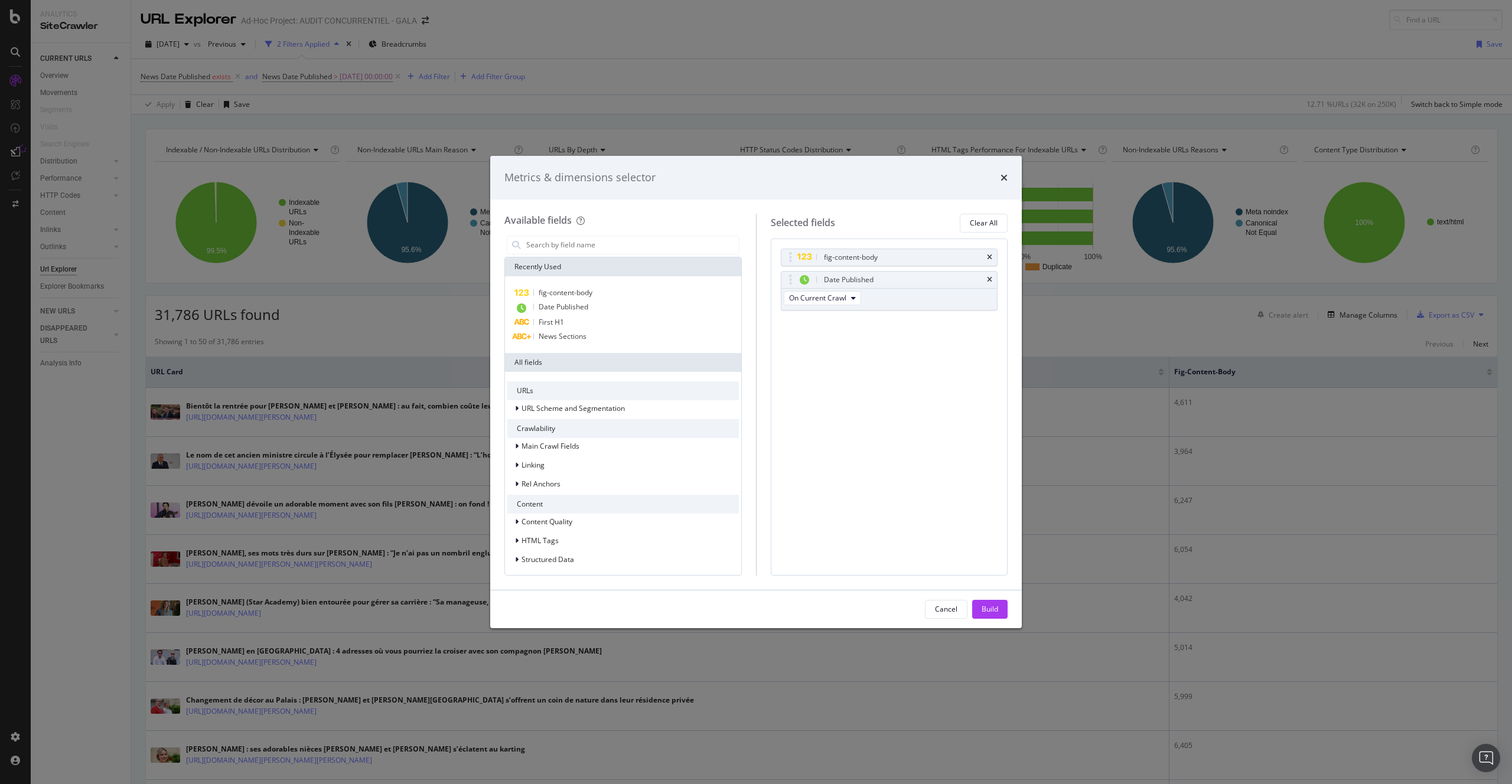
click at [990, 601] on div "Build" at bounding box center [990, 609] width 17 height 18
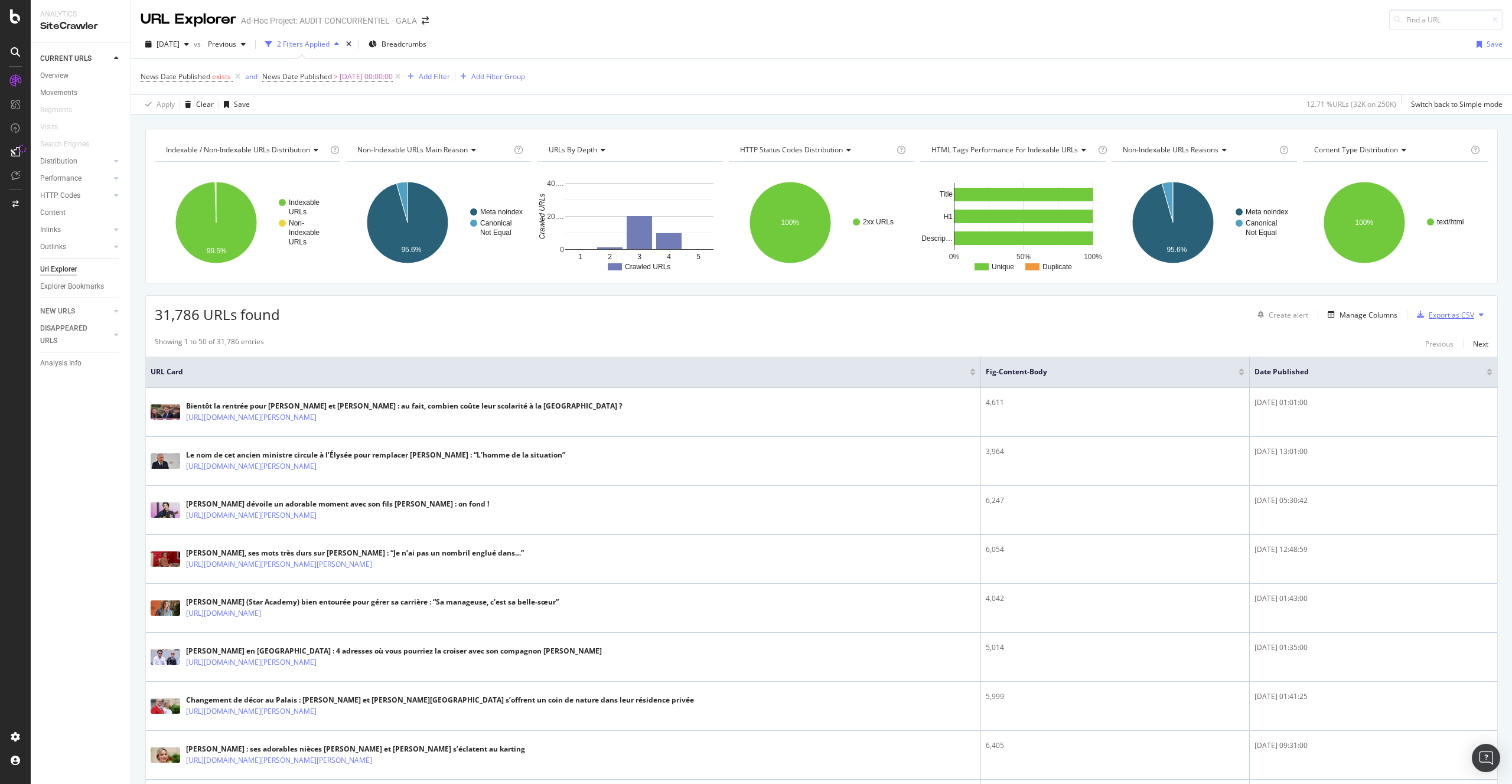
click at [1450, 323] on div "Export as CSV" at bounding box center [1443, 314] width 62 height 18
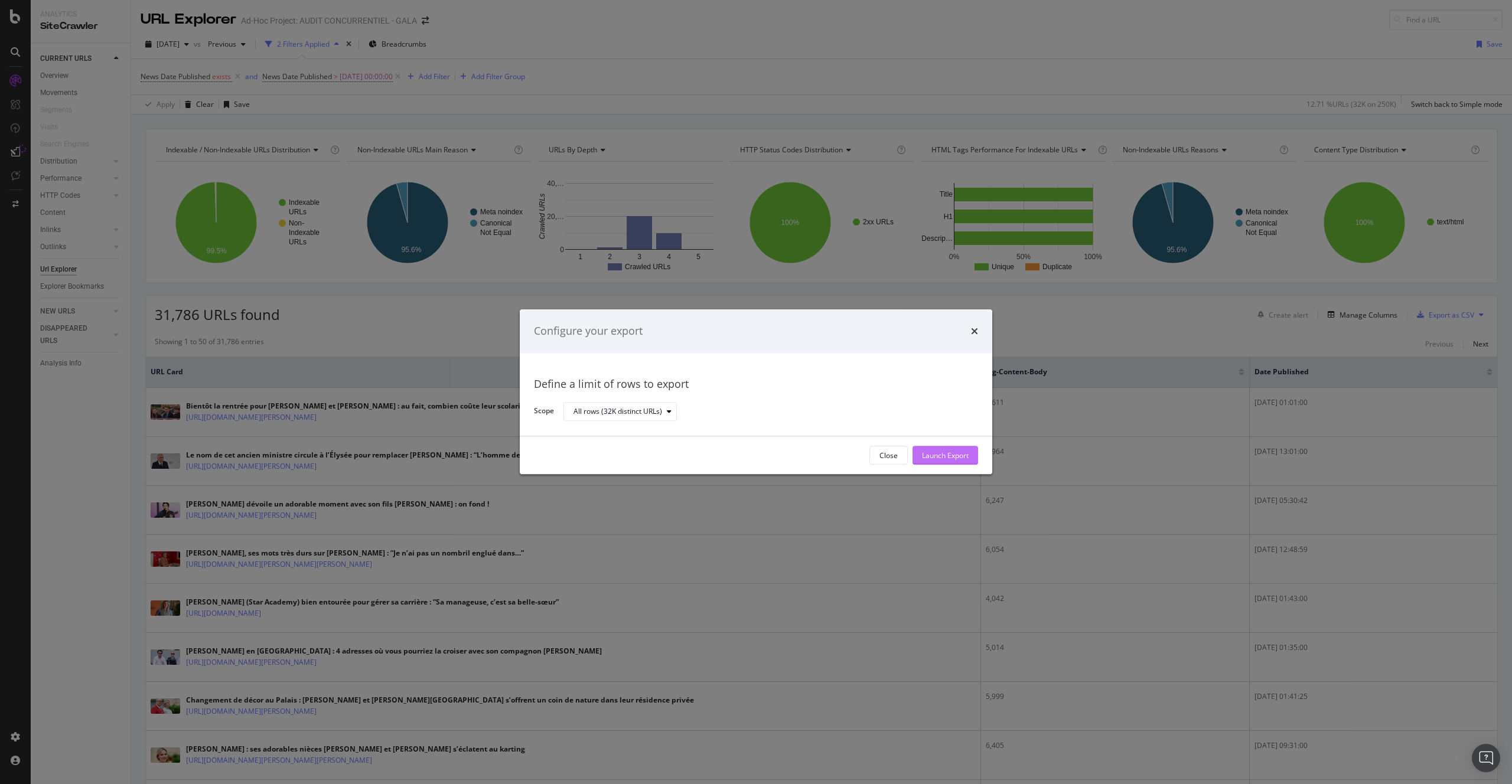
click at [960, 456] on div "Launch Export" at bounding box center [945, 455] width 46 height 10
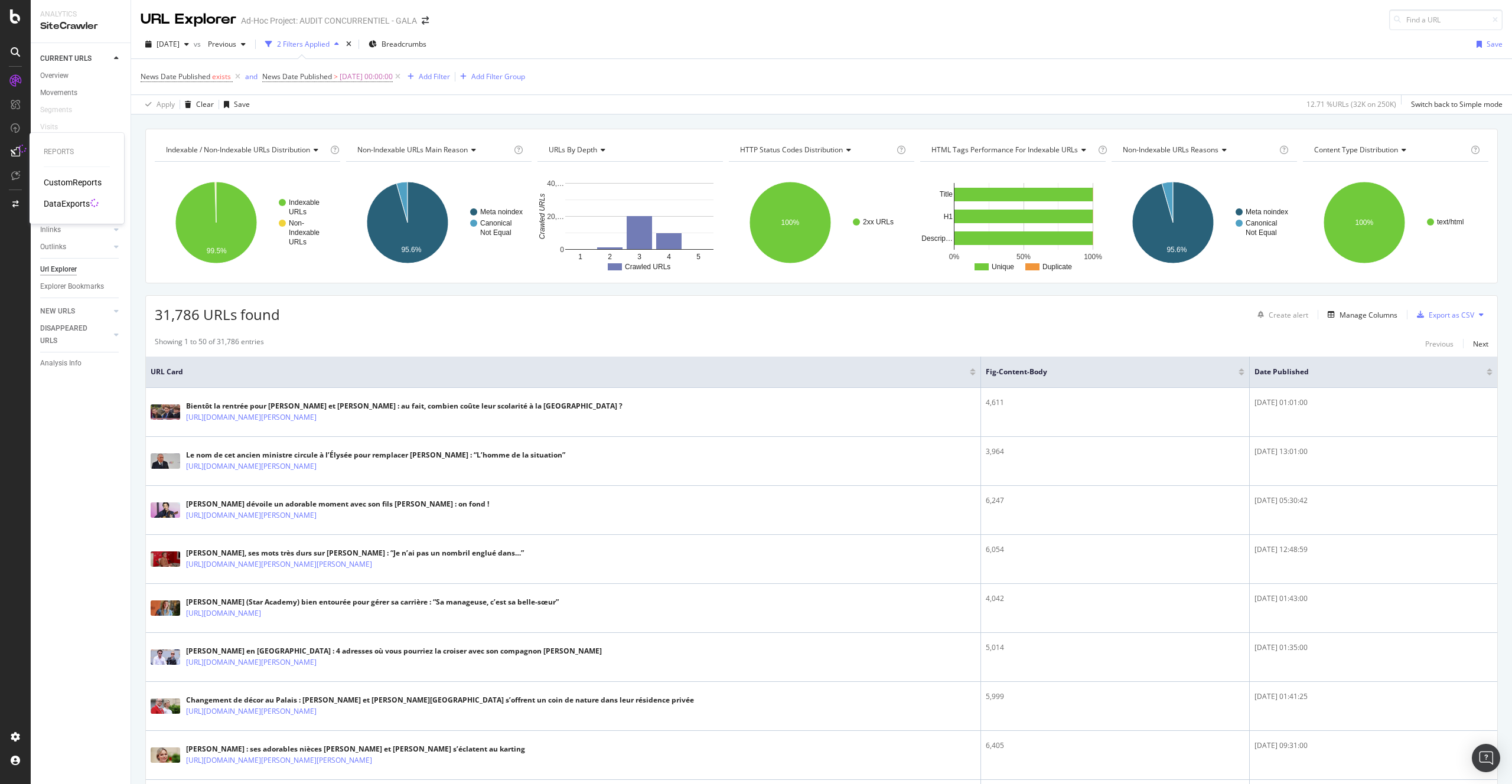
click at [53, 203] on div "DataExports" at bounding box center [66, 204] width 46 height 12
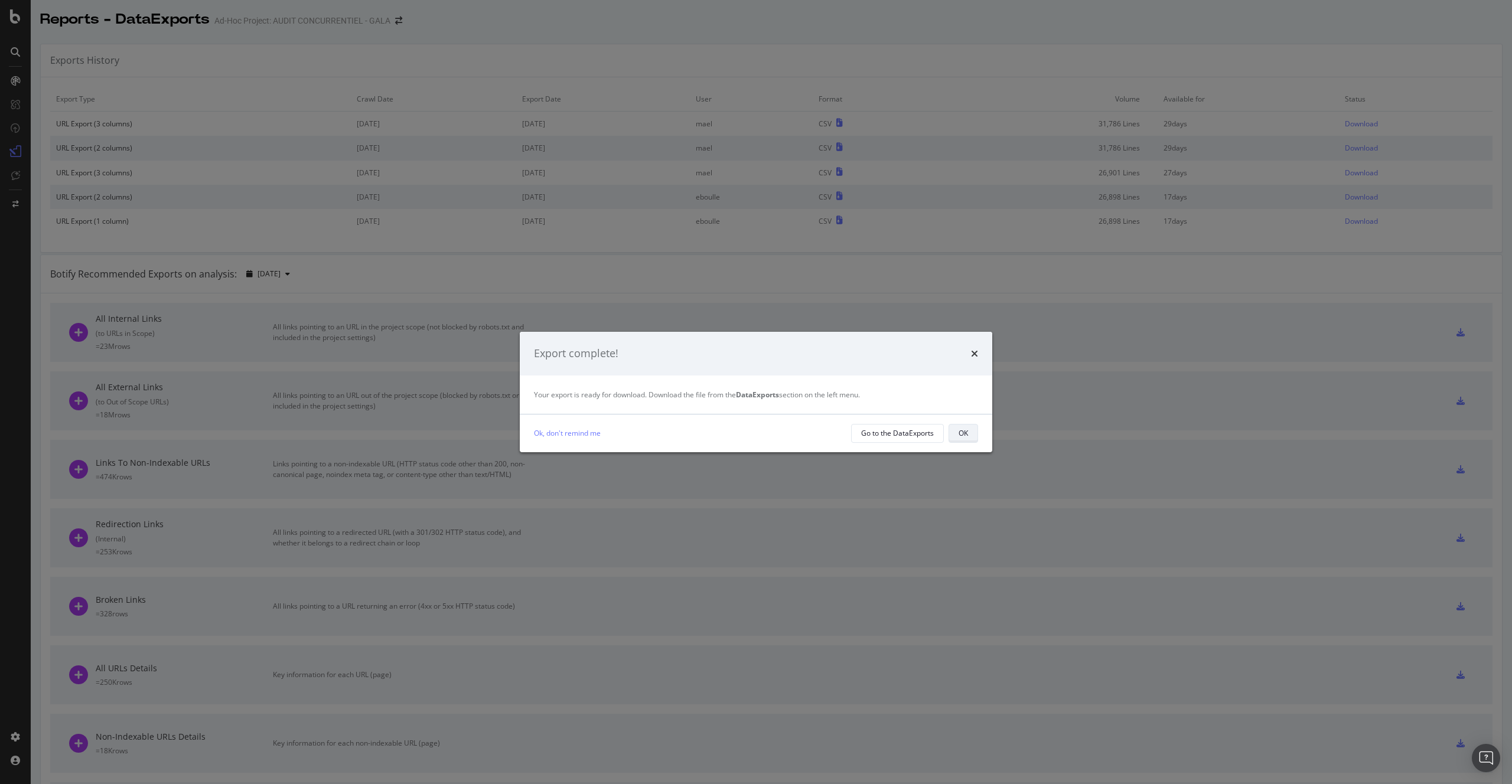
click at [955, 426] on button "OK" at bounding box center [963, 433] width 30 height 19
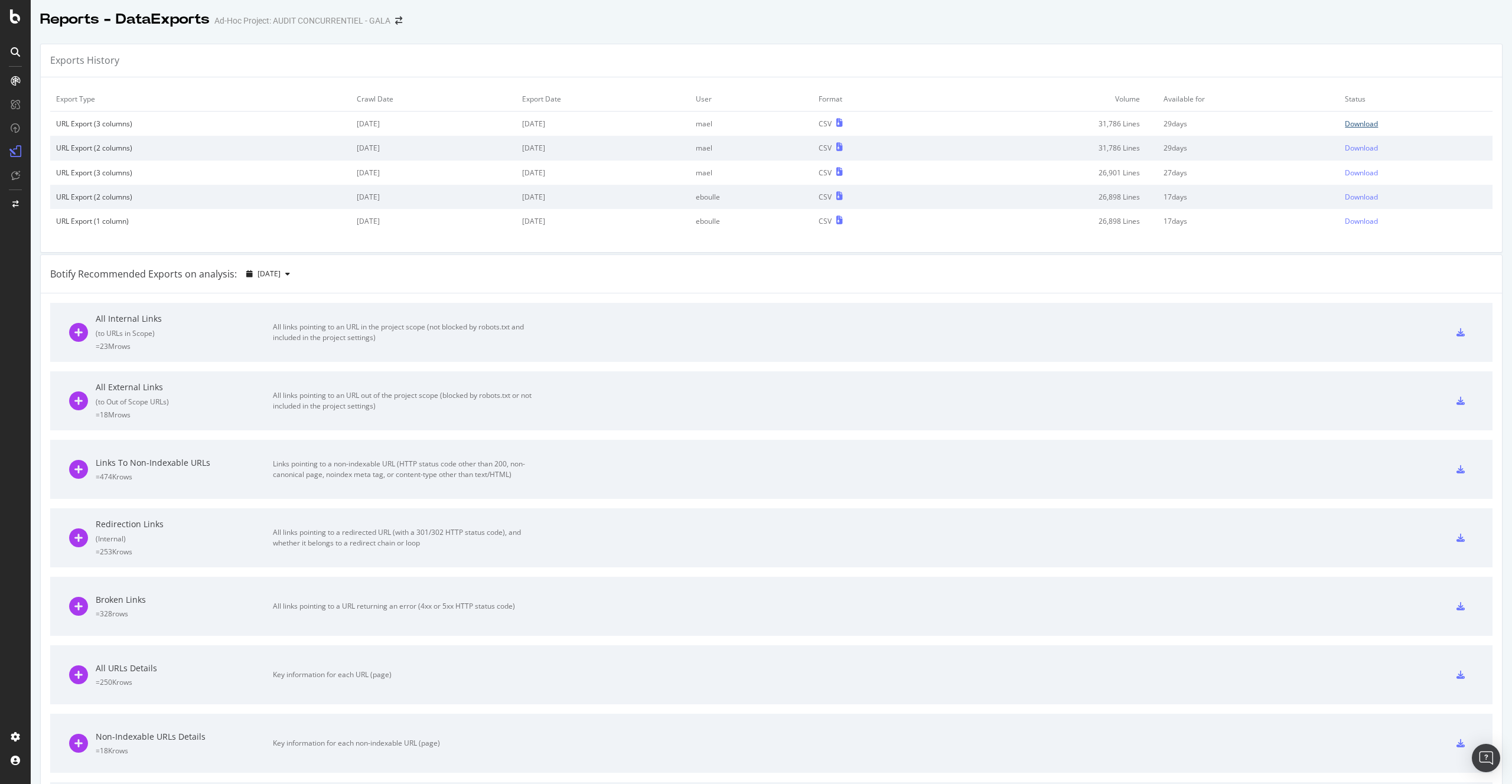
click at [1357, 120] on div "Download" at bounding box center [1361, 123] width 33 height 10
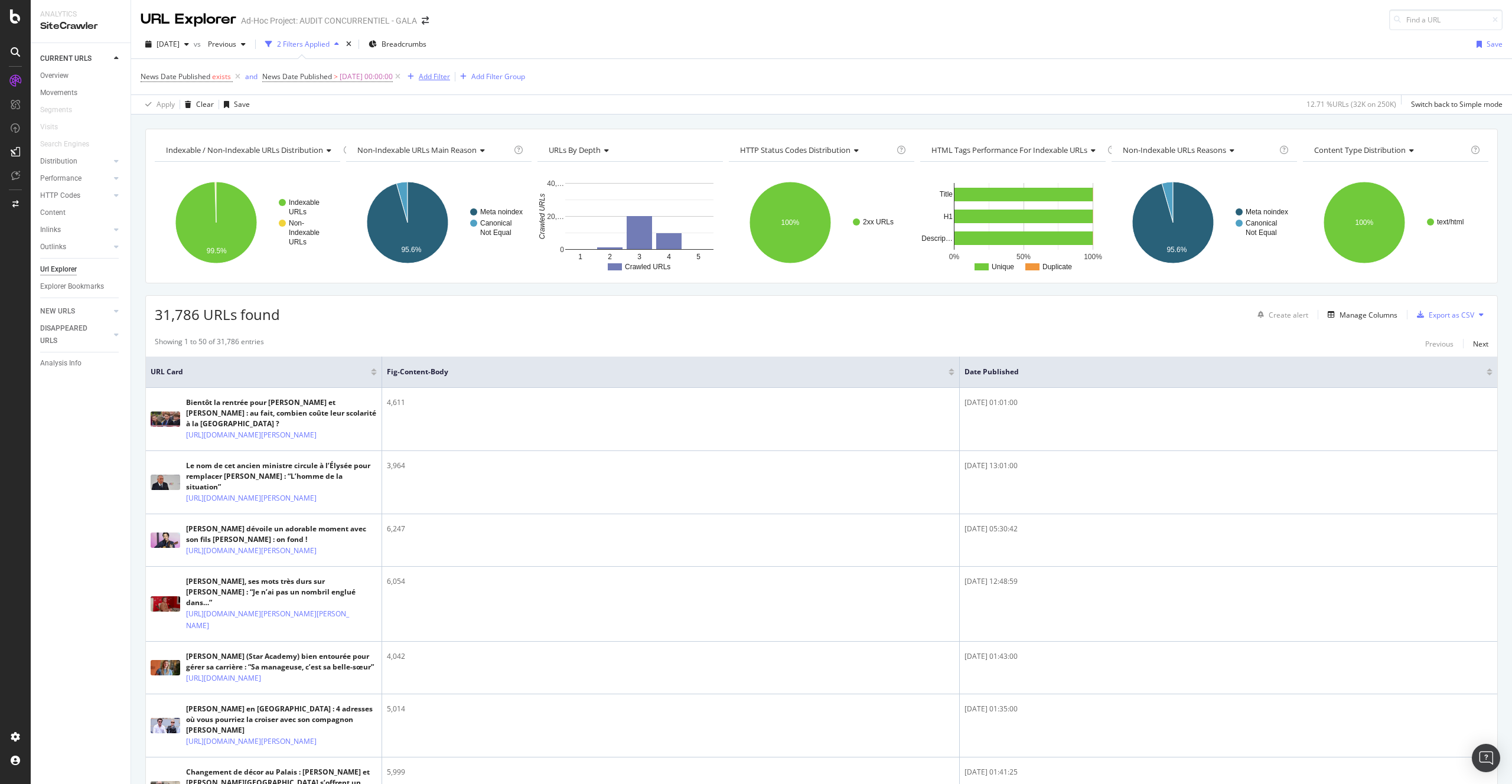
click at [450, 78] on div "Add Filter" at bounding box center [434, 76] width 31 height 10
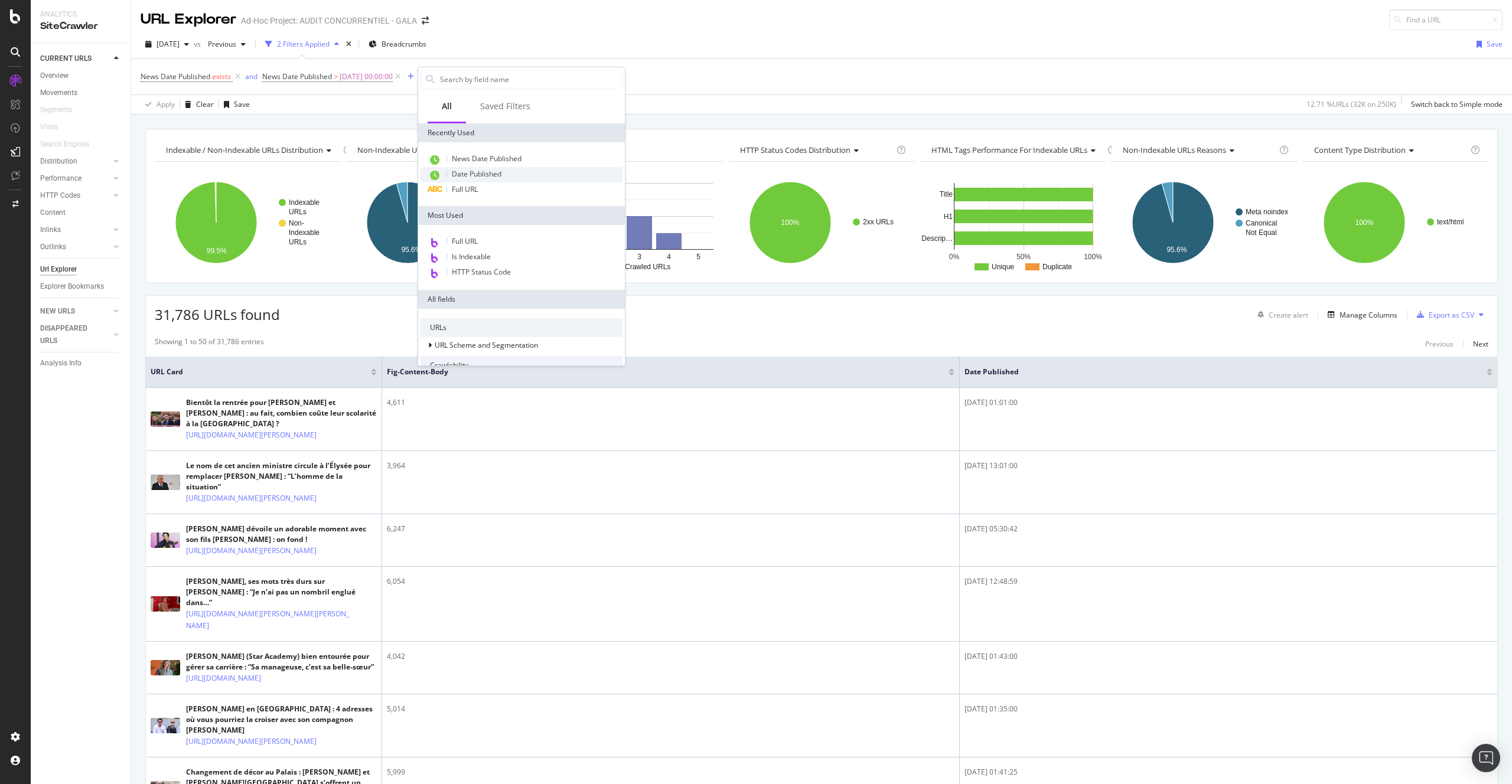
click at [501, 178] on span "Date Published" at bounding box center [476, 174] width 50 height 10
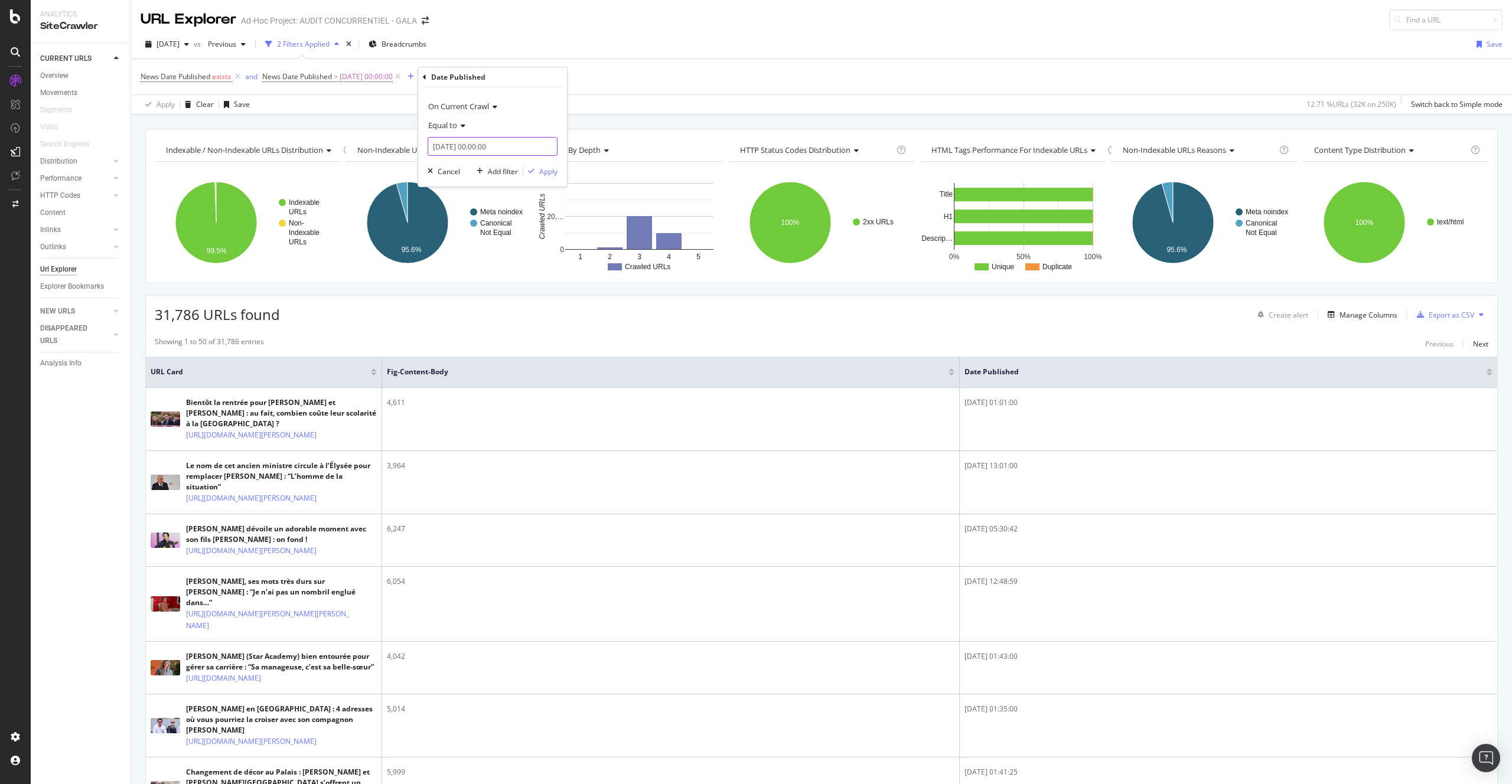
click at [443, 137] on input "[DATE] 00:00:00" at bounding box center [492, 146] width 130 height 19
click at [447, 117] on div "Equal to" at bounding box center [492, 125] width 130 height 19
click at [471, 199] on div "Before" at bounding box center [494, 195] width 127 height 15
click at [470, 143] on input "[DATE] 00:00:00" at bounding box center [492, 146] width 130 height 19
click at [458, 167] on div "[DATE]" at bounding box center [502, 166] width 136 height 20
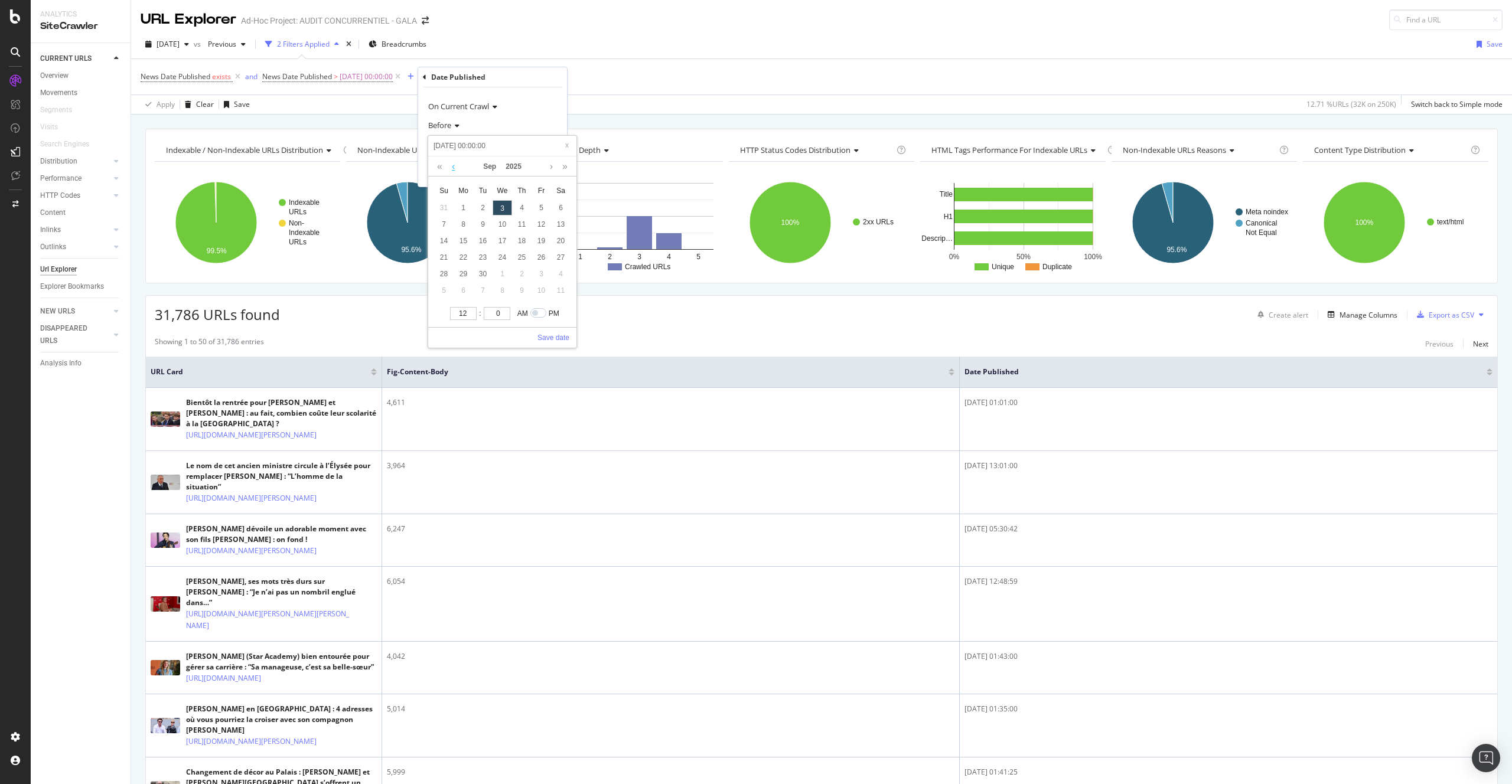
click at [456, 167] on link at bounding box center [453, 166] width 9 height 20
click at [481, 205] on div "1" at bounding box center [483, 208] width 20 height 15
type input "[DATE] 00:00:00"
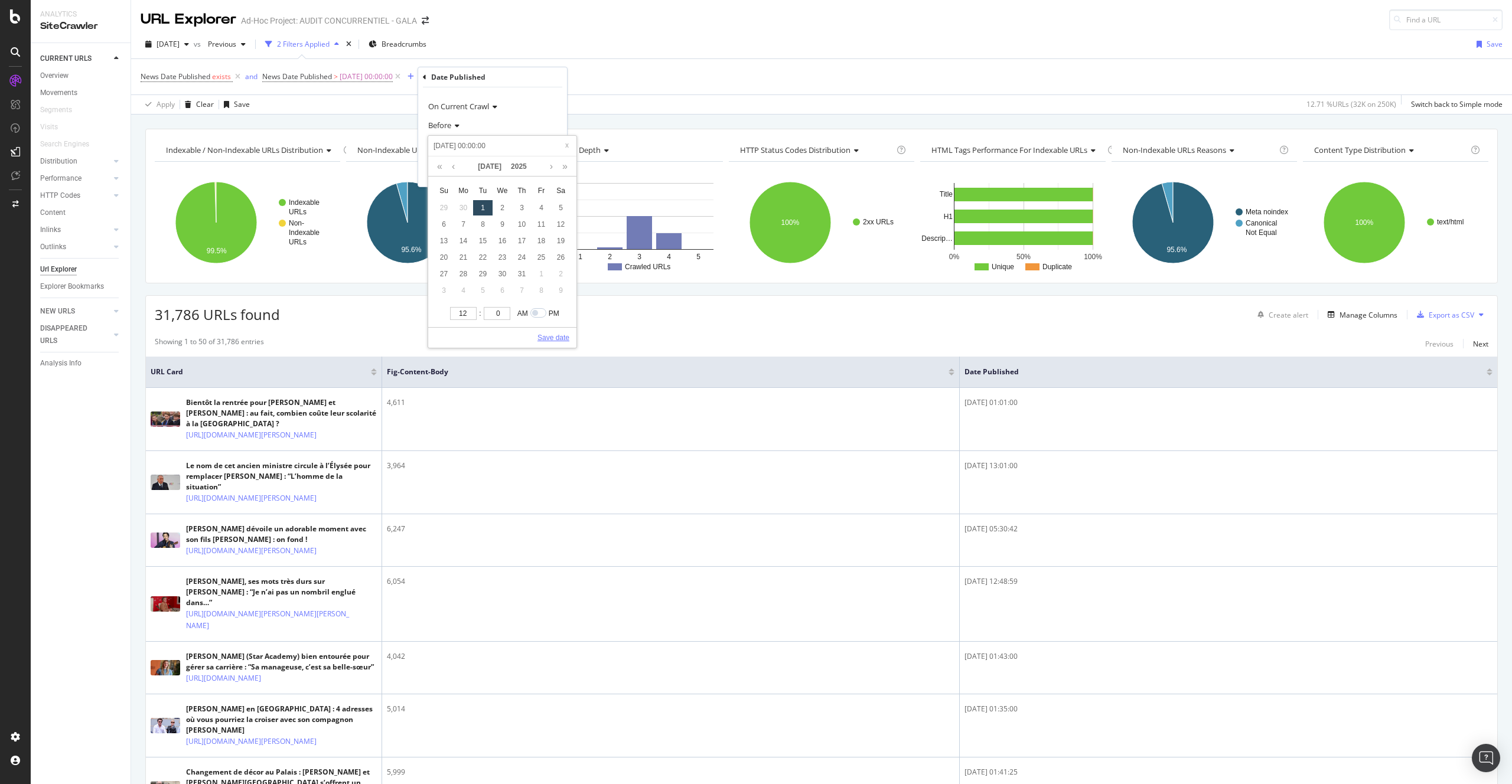
click at [556, 338] on link "Save date" at bounding box center [553, 338] width 32 height 11
click at [537, 174] on div "button" at bounding box center [531, 171] width 16 height 7
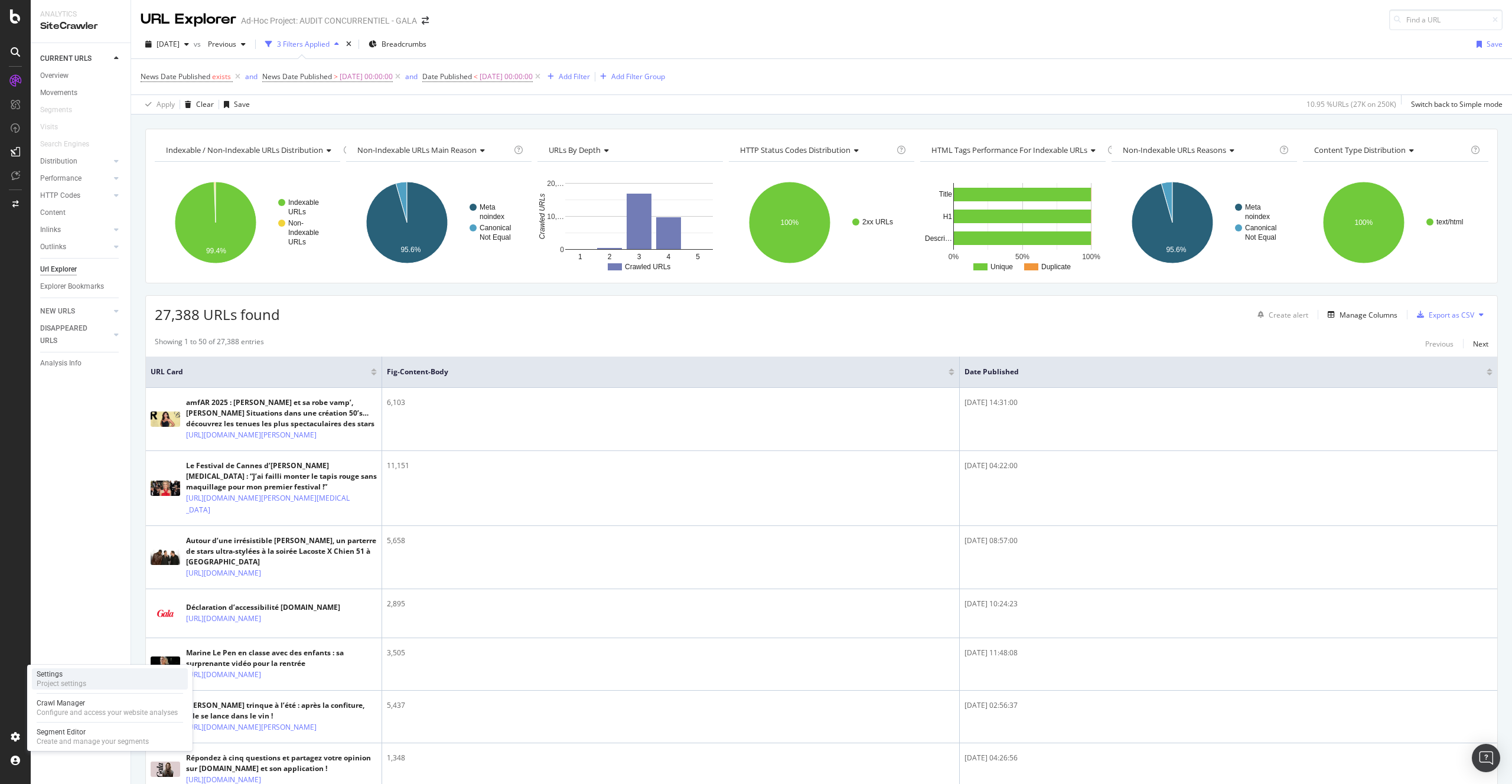
click at [69, 673] on div "Settings" at bounding box center [61, 674] width 50 height 9
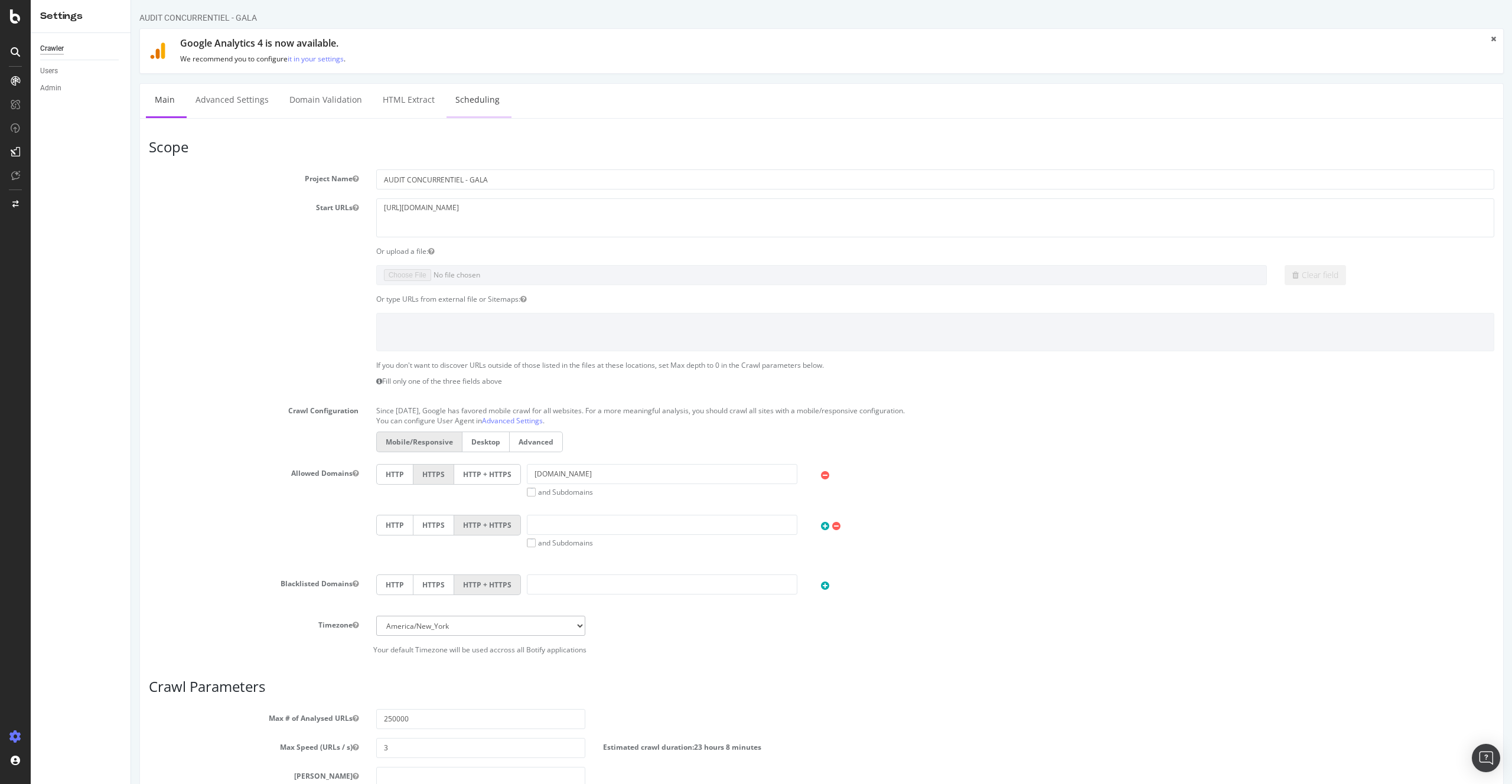
click at [473, 97] on link "Scheduling" at bounding box center [477, 100] width 62 height 33
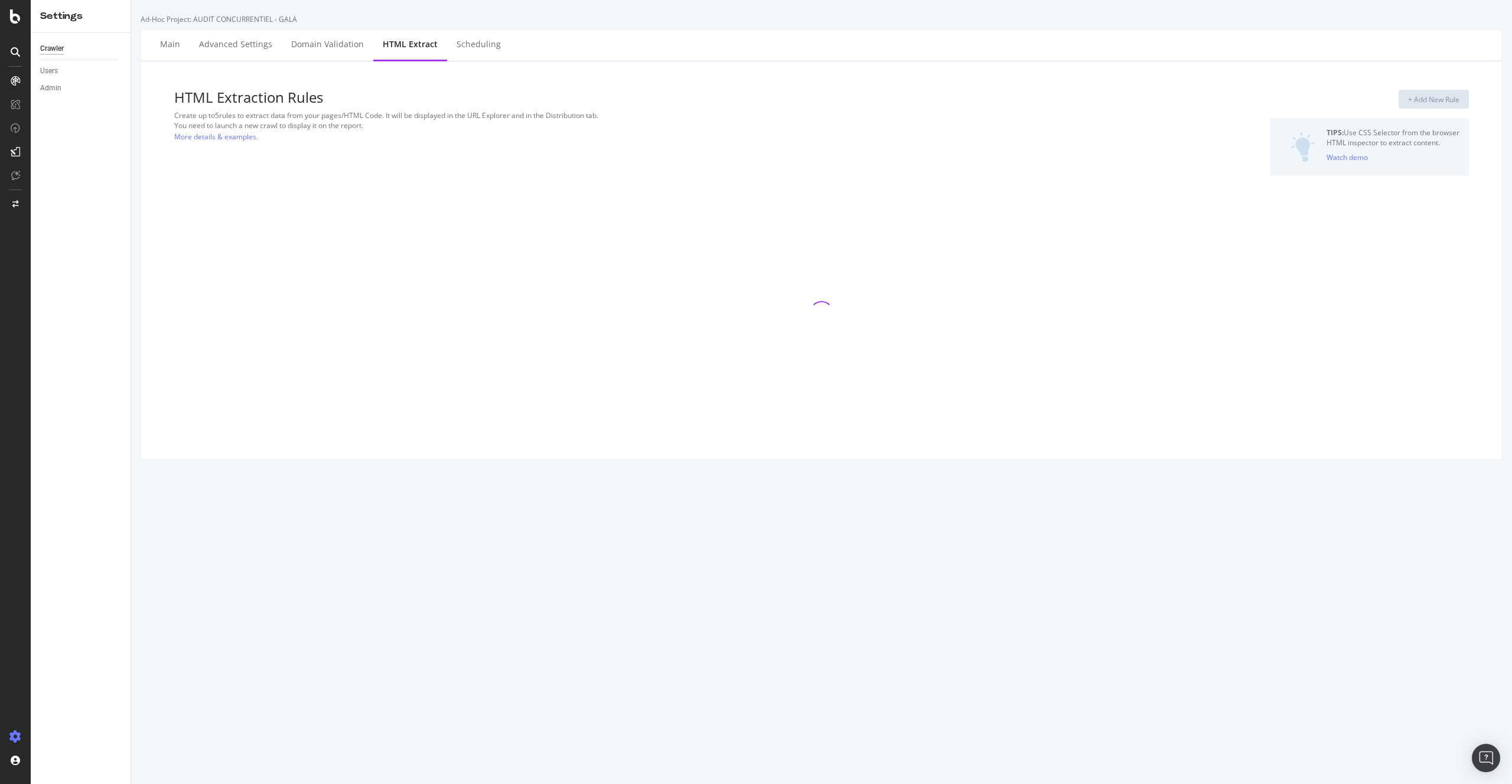
select select "html.length"
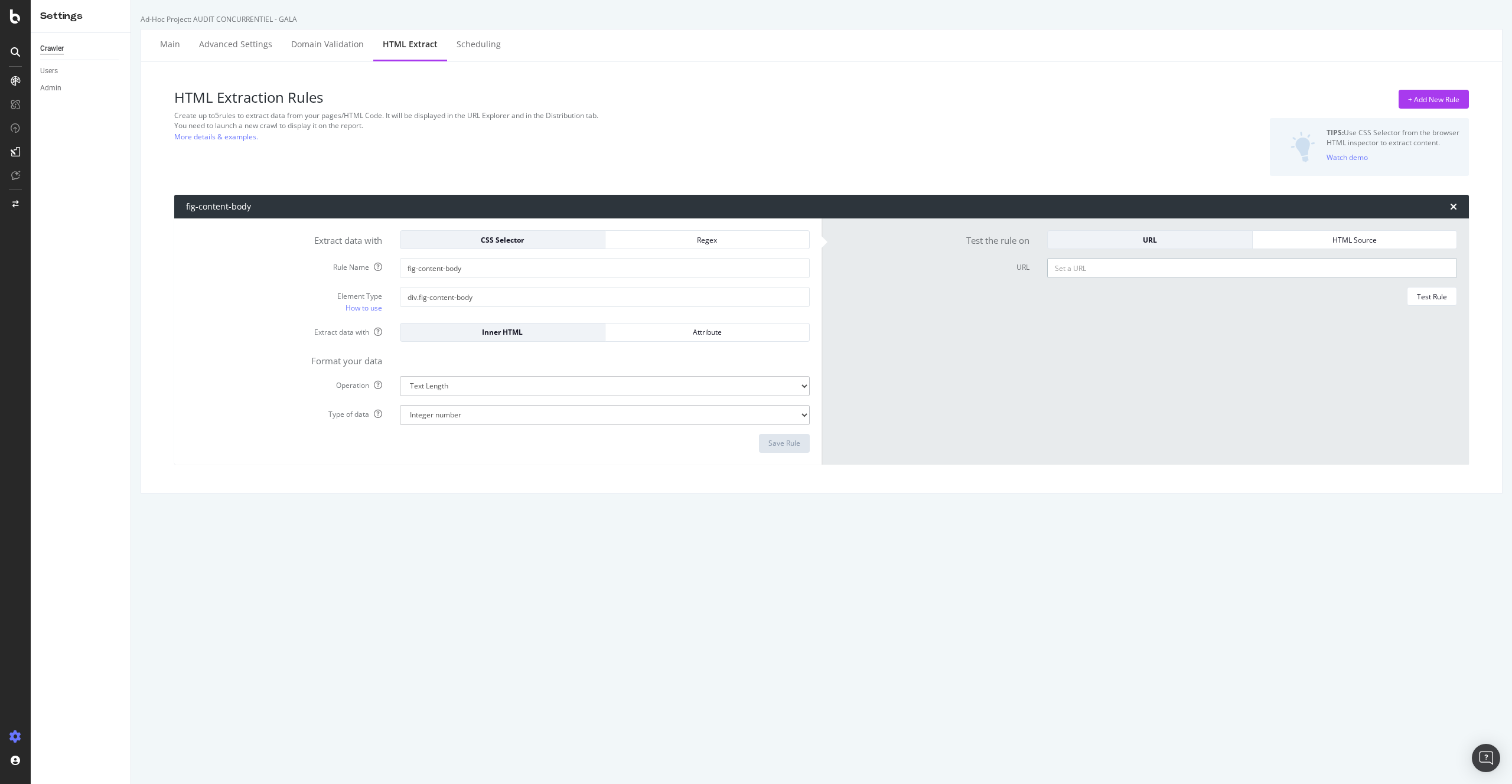
click at [1070, 259] on input "URL" at bounding box center [1252, 268] width 410 height 20
paste input "[URL][DOMAIN_NAME][PERSON_NAME][PERSON_NAME][PERSON_NAME]"
type input "[URL][DOMAIN_NAME][PERSON_NAME][PERSON_NAME][PERSON_NAME]"
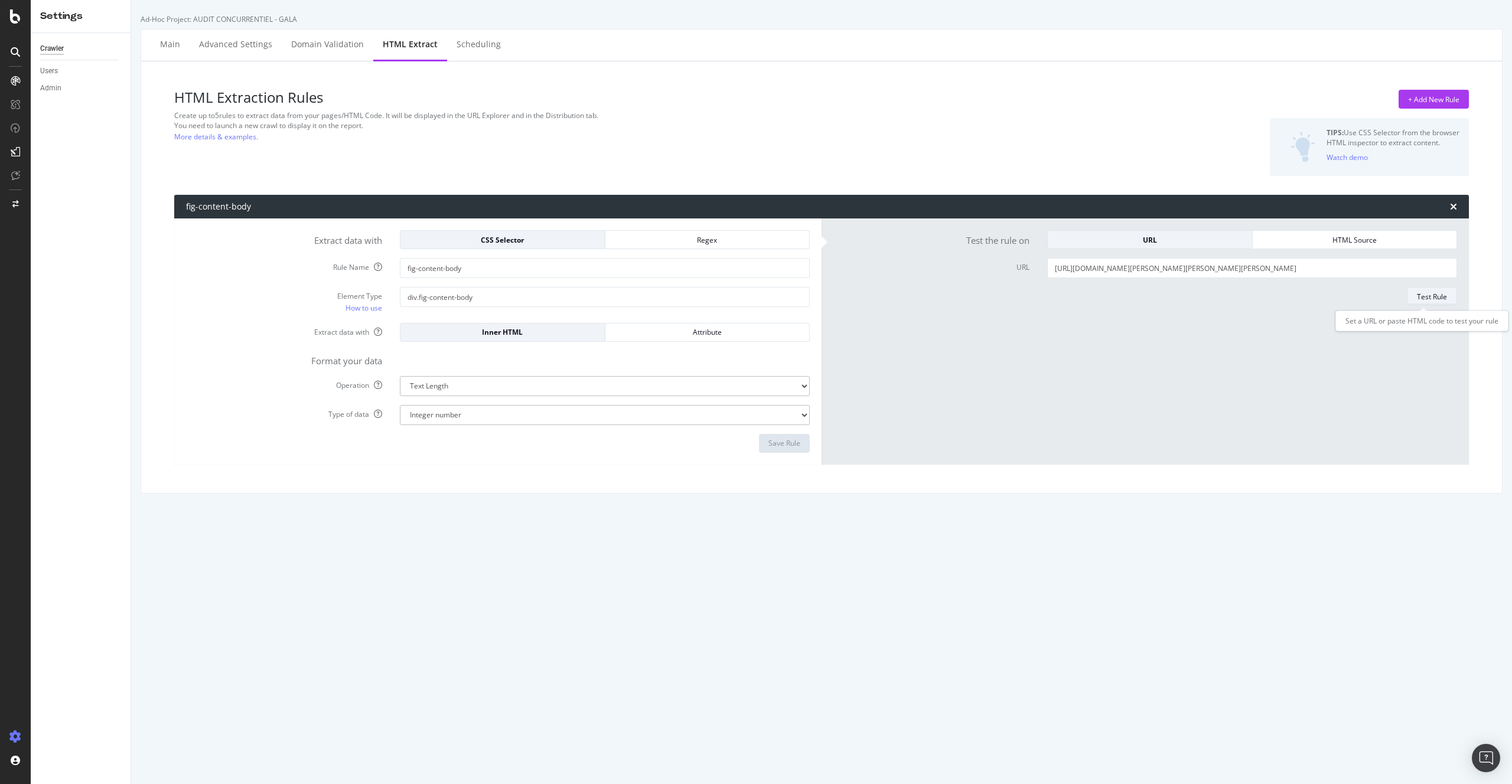
click at [1432, 304] on div "Test Rule" at bounding box center [1432, 296] width 30 height 17
click at [911, 57] on div "Main Advanced Settings Domain Validation HTML Extract Scheduling" at bounding box center [822, 46] width 1361 height 32
